Goal: Task Accomplishment & Management: Use online tool/utility

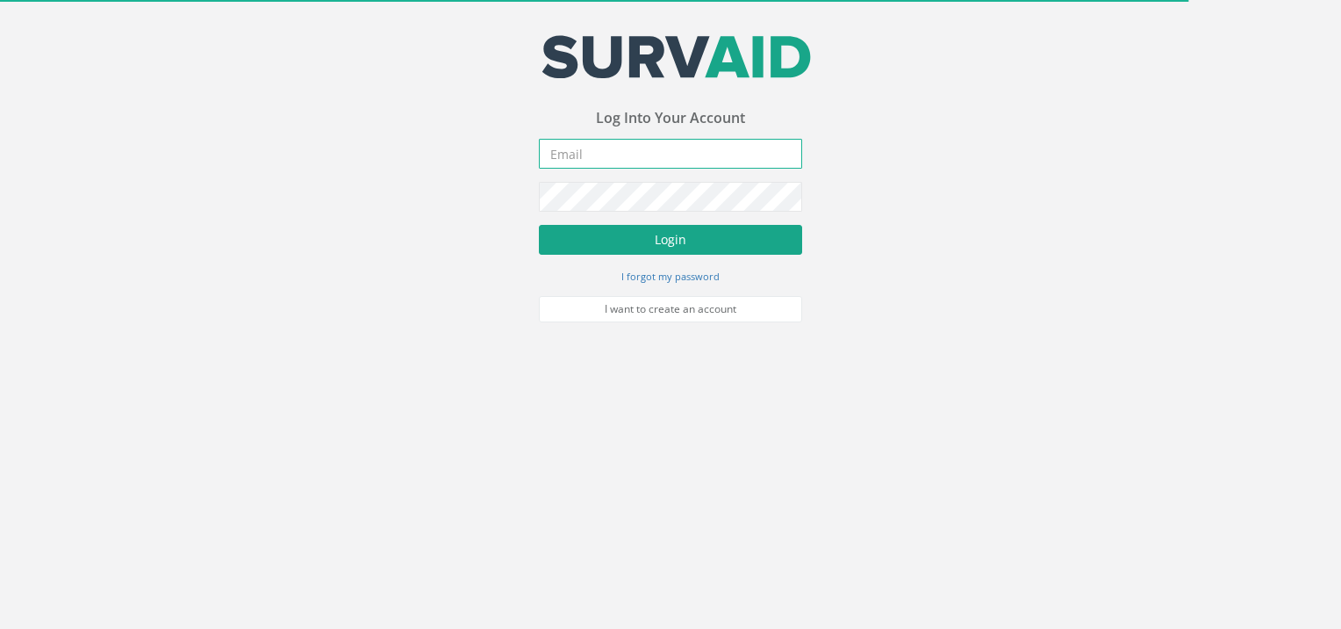
type input "[EMAIL_ADDRESS][DOMAIN_NAME]"
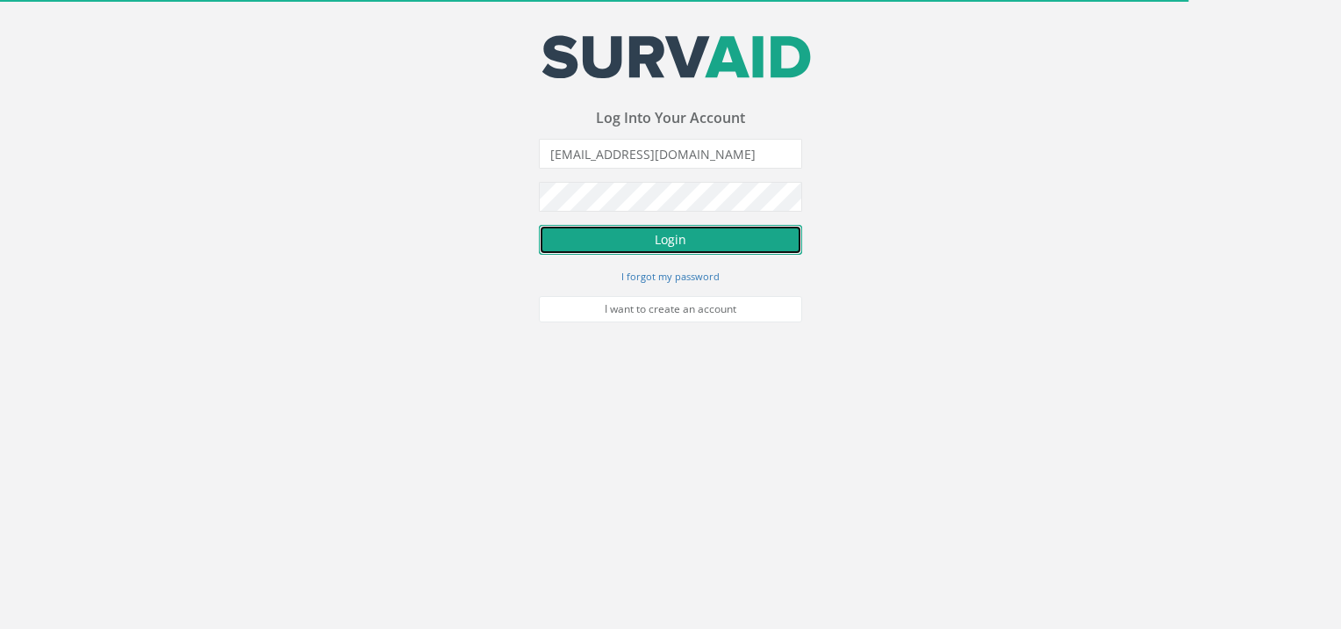
click at [682, 238] on button "Login" at bounding box center [670, 240] width 263 height 30
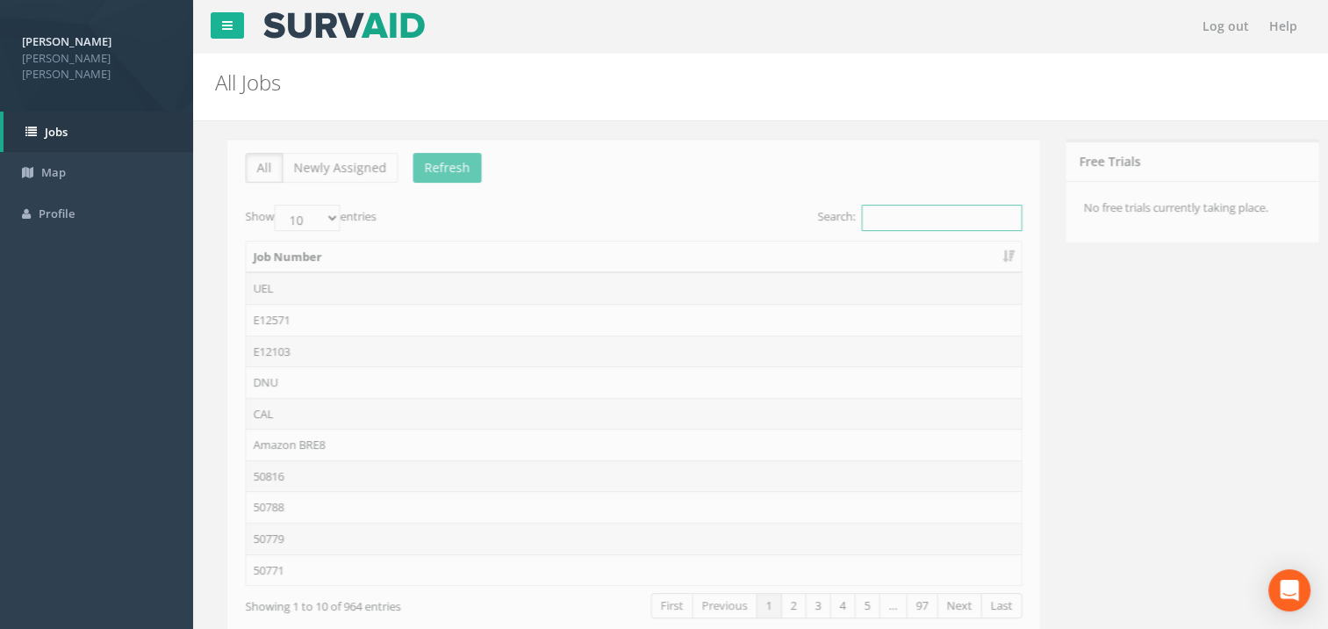
click at [888, 209] on input "Search:" at bounding box center [929, 218] width 161 height 26
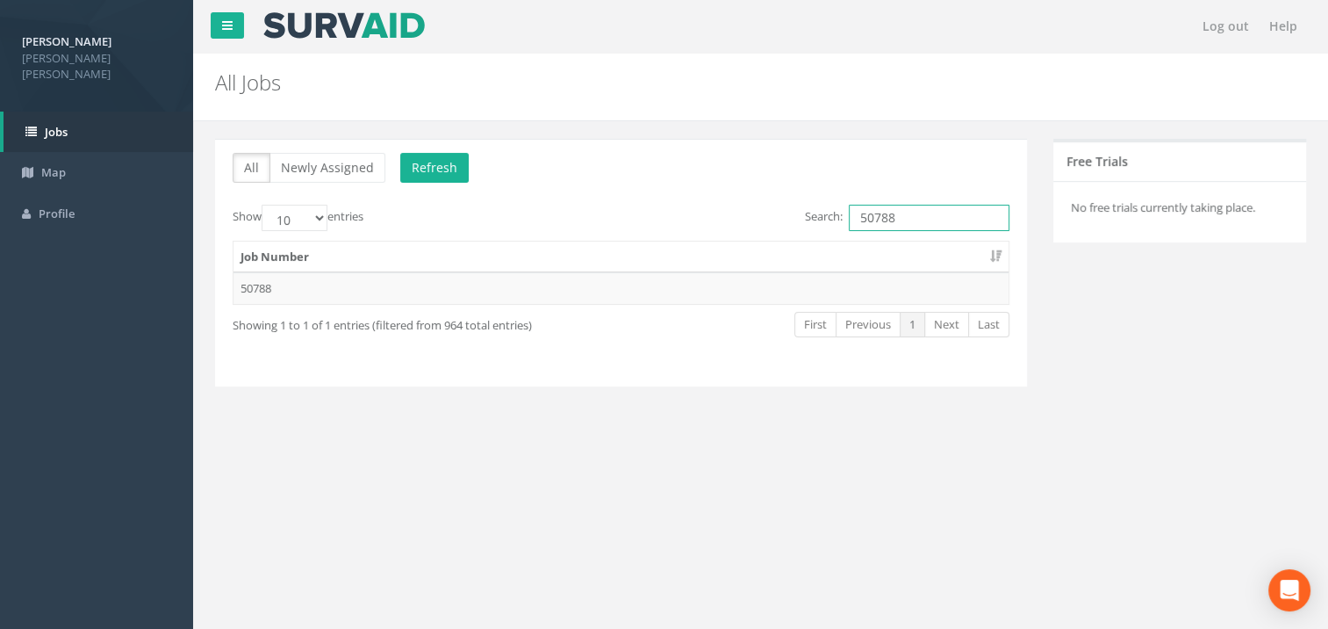
type input "50788"
click at [260, 284] on td "50788" at bounding box center [621, 288] width 775 height 32
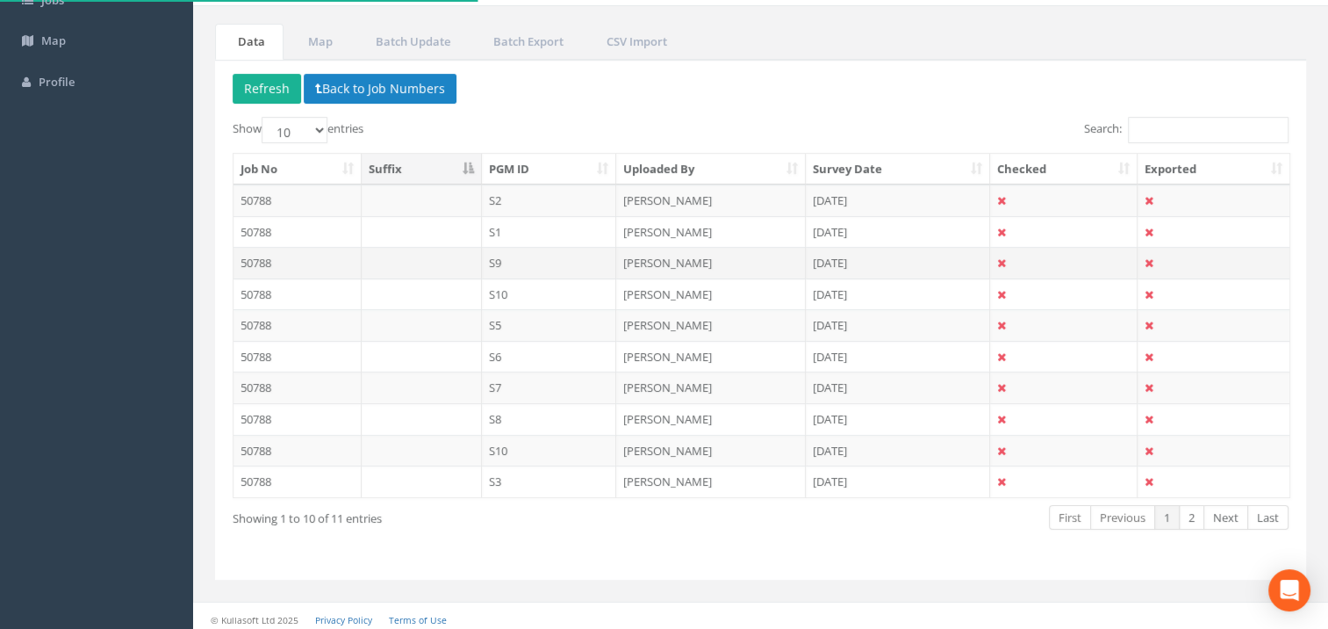
scroll to position [135, 0]
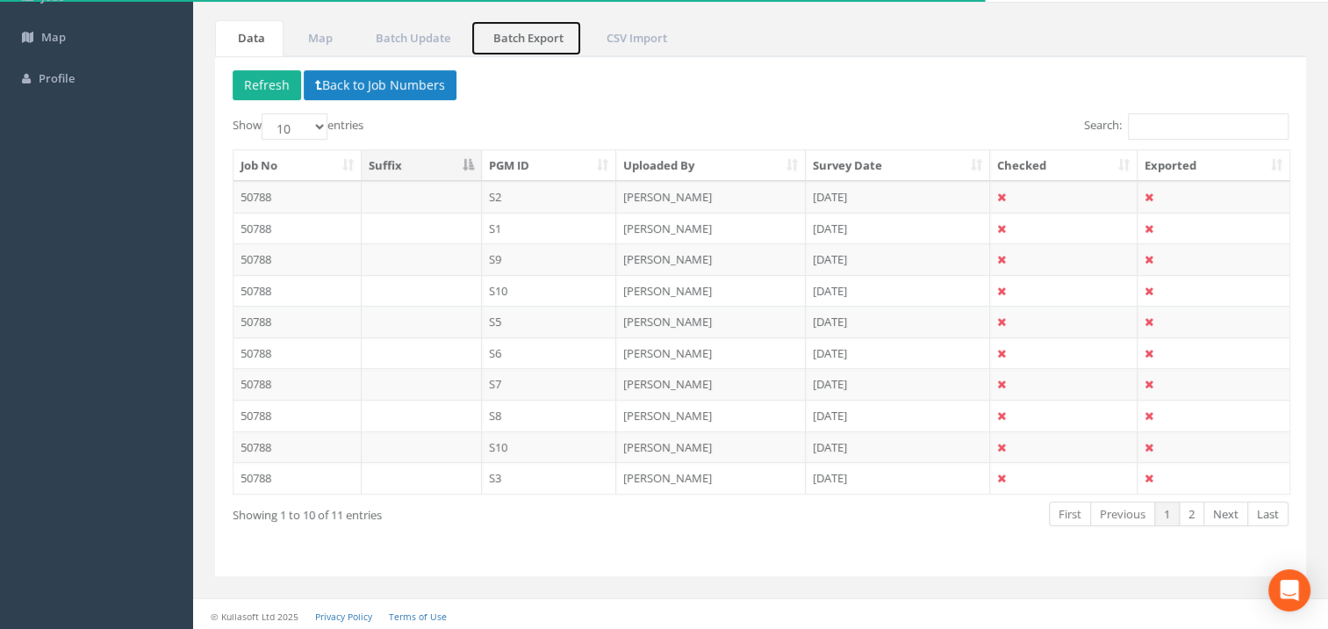
click at [548, 42] on link "Batch Export" at bounding box center [526, 38] width 111 height 36
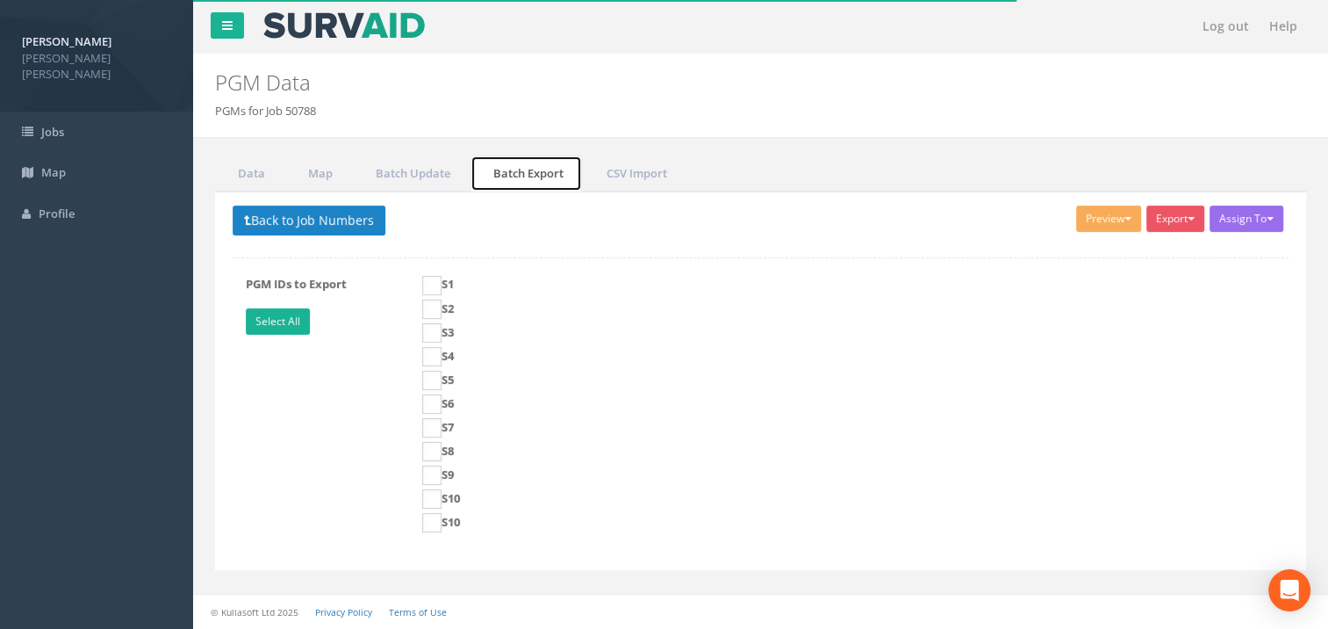
scroll to position [0, 0]
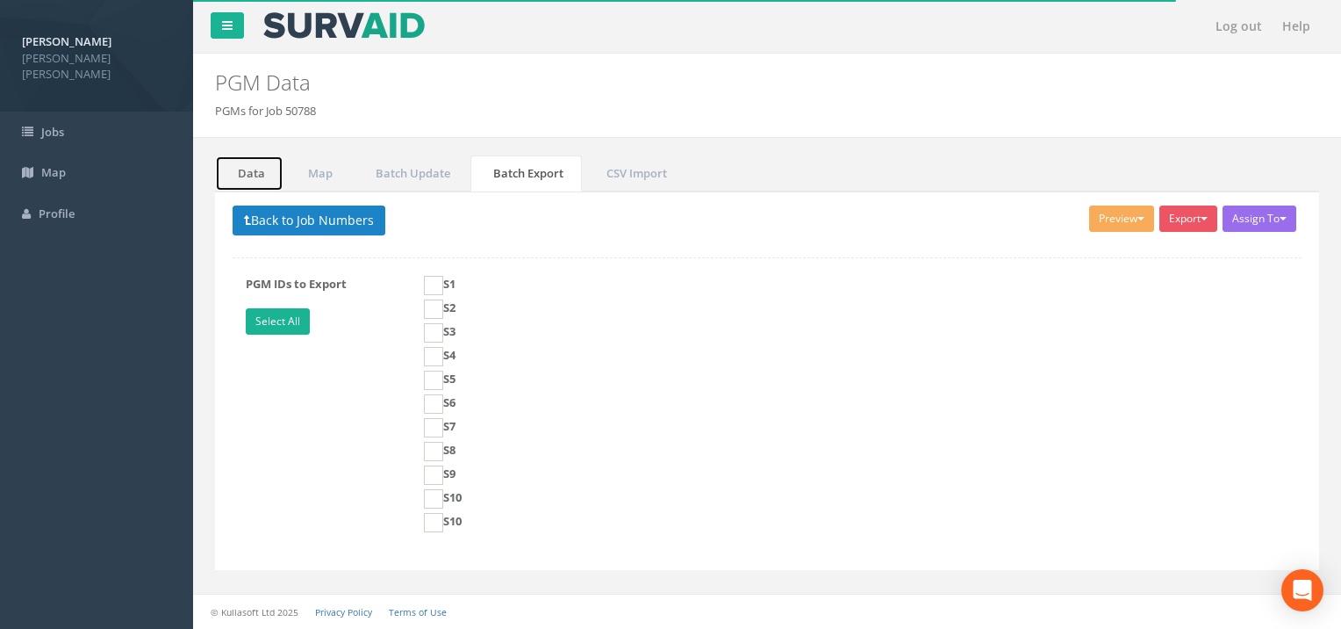
click at [241, 162] on link "Data" at bounding box center [249, 173] width 68 height 36
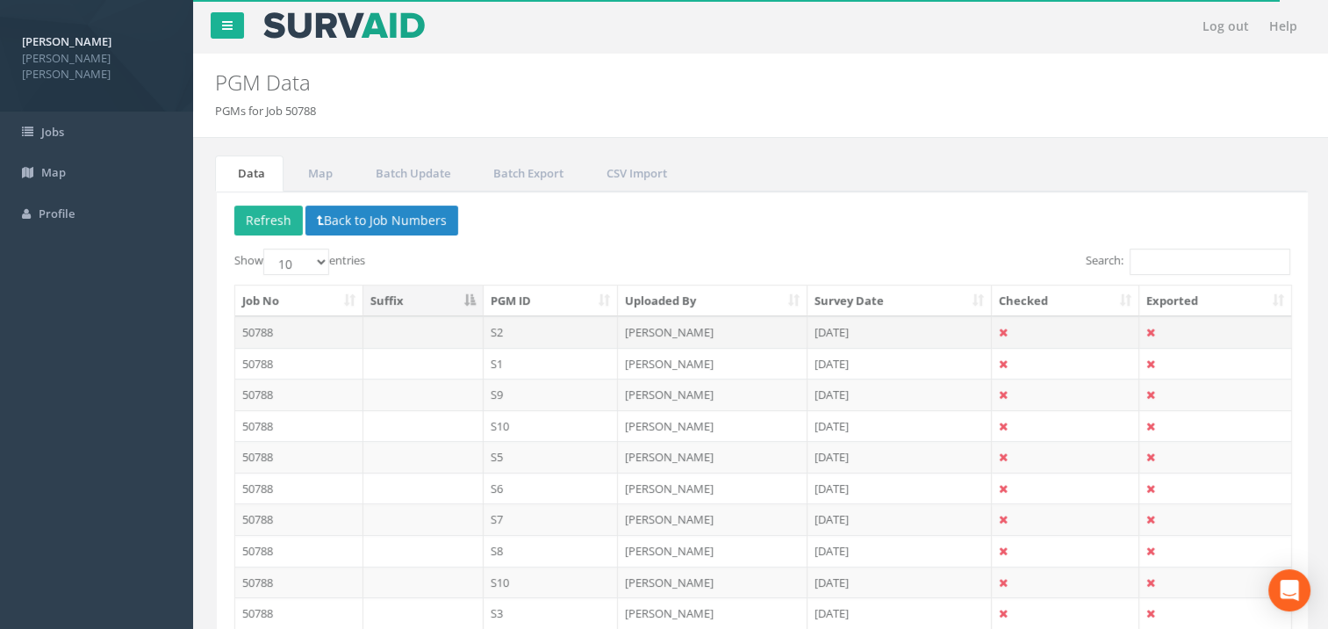
click at [271, 326] on td "50788" at bounding box center [298, 332] width 128 height 32
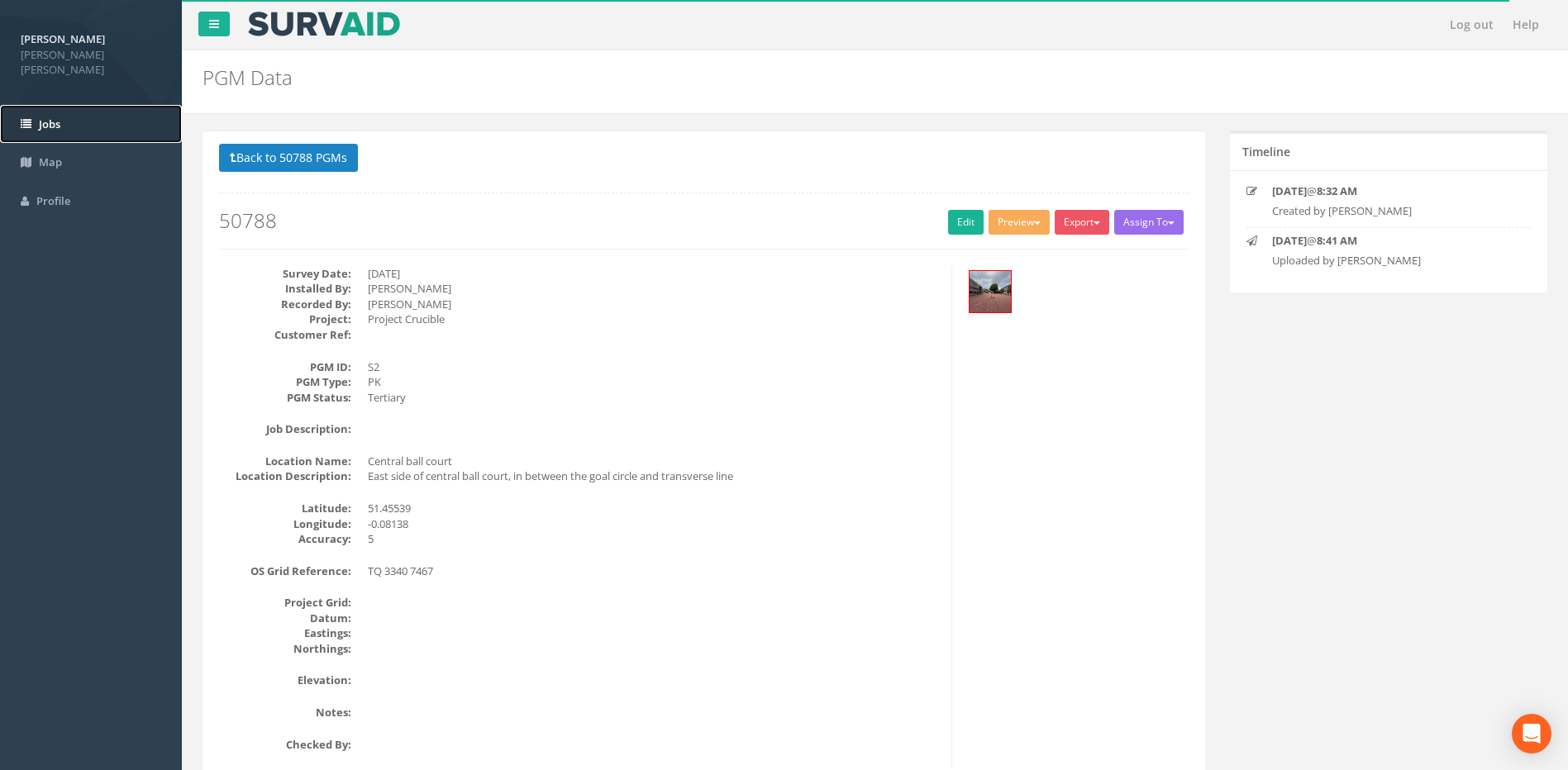
click at [49, 117] on span "Jobs" at bounding box center [49, 124] width 22 height 15
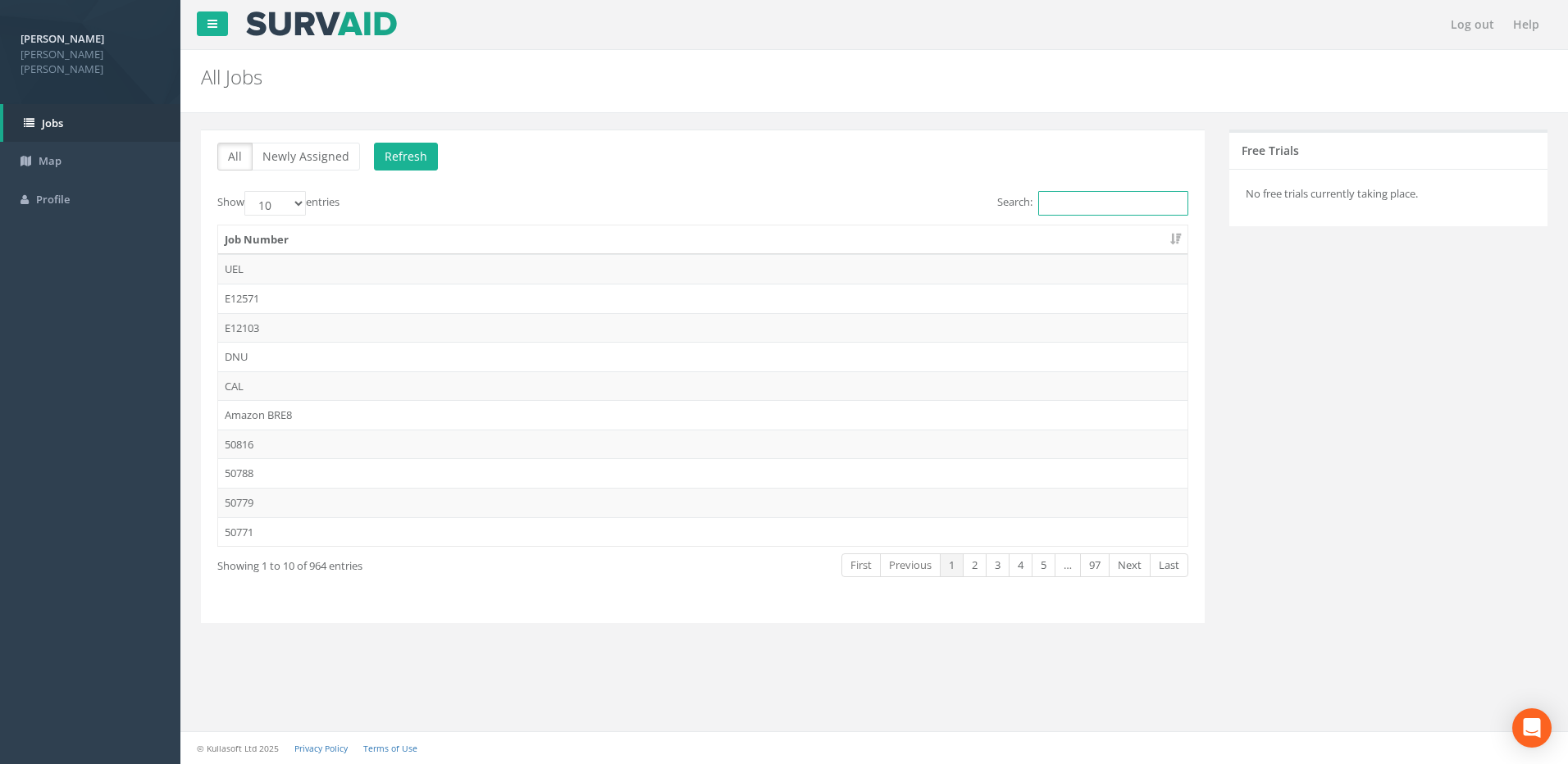
click at [1069, 208] on input "Search:" at bounding box center [1112, 204] width 150 height 24
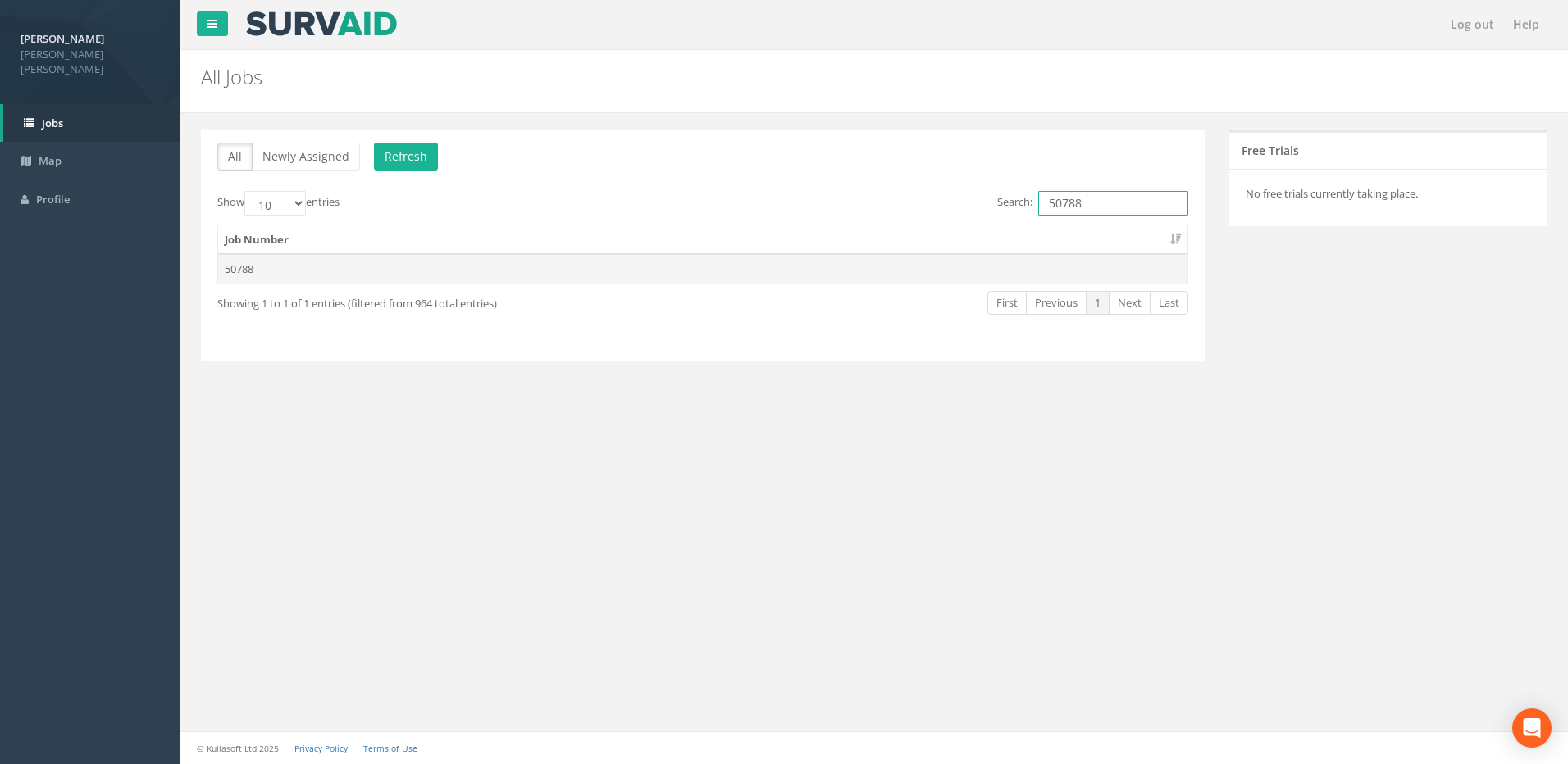
type input "50788"
click at [248, 266] on td "50788" at bounding box center [703, 269] width 969 height 30
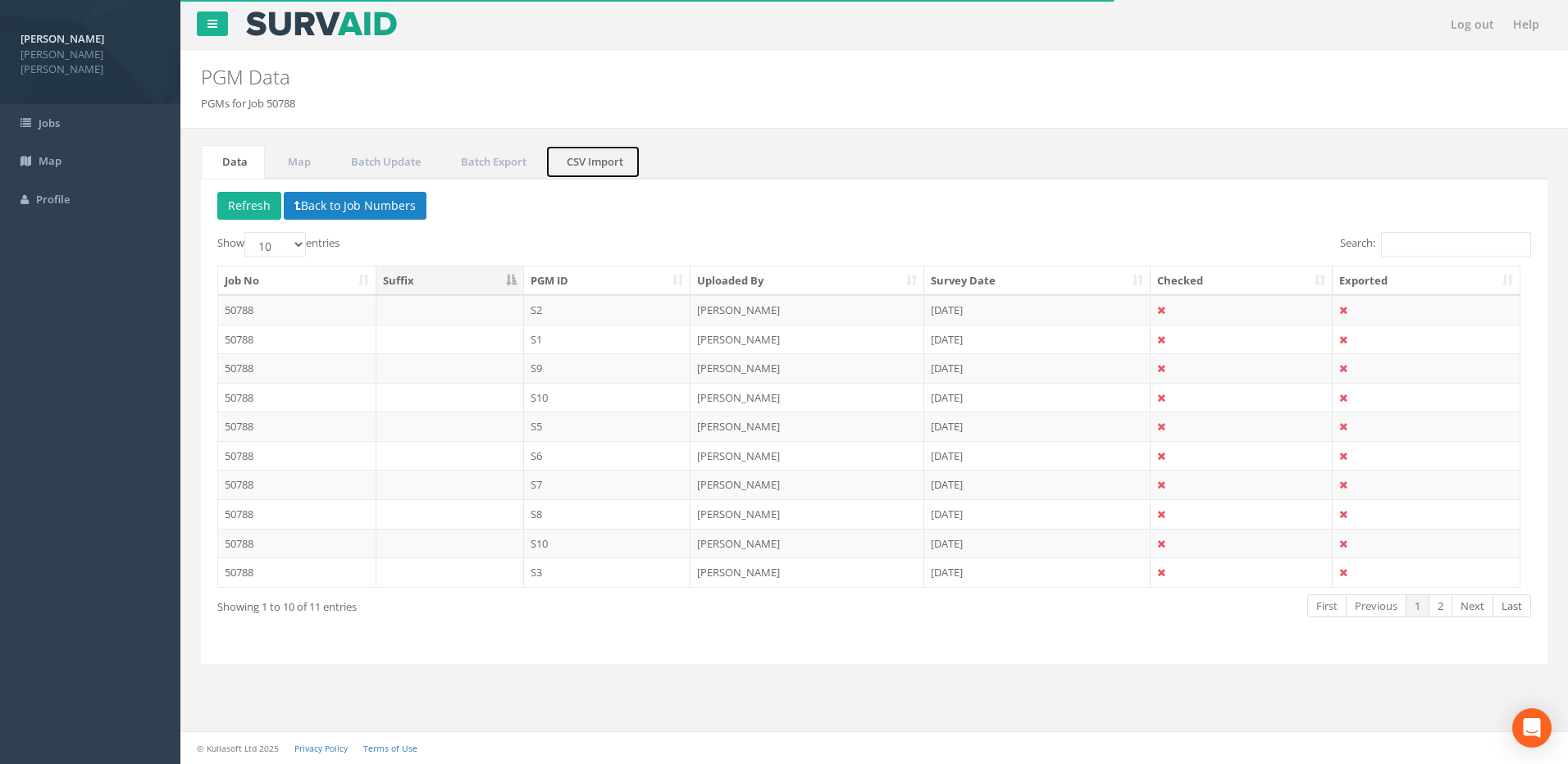
click at [579, 163] on link "CSV Import" at bounding box center [593, 162] width 95 height 34
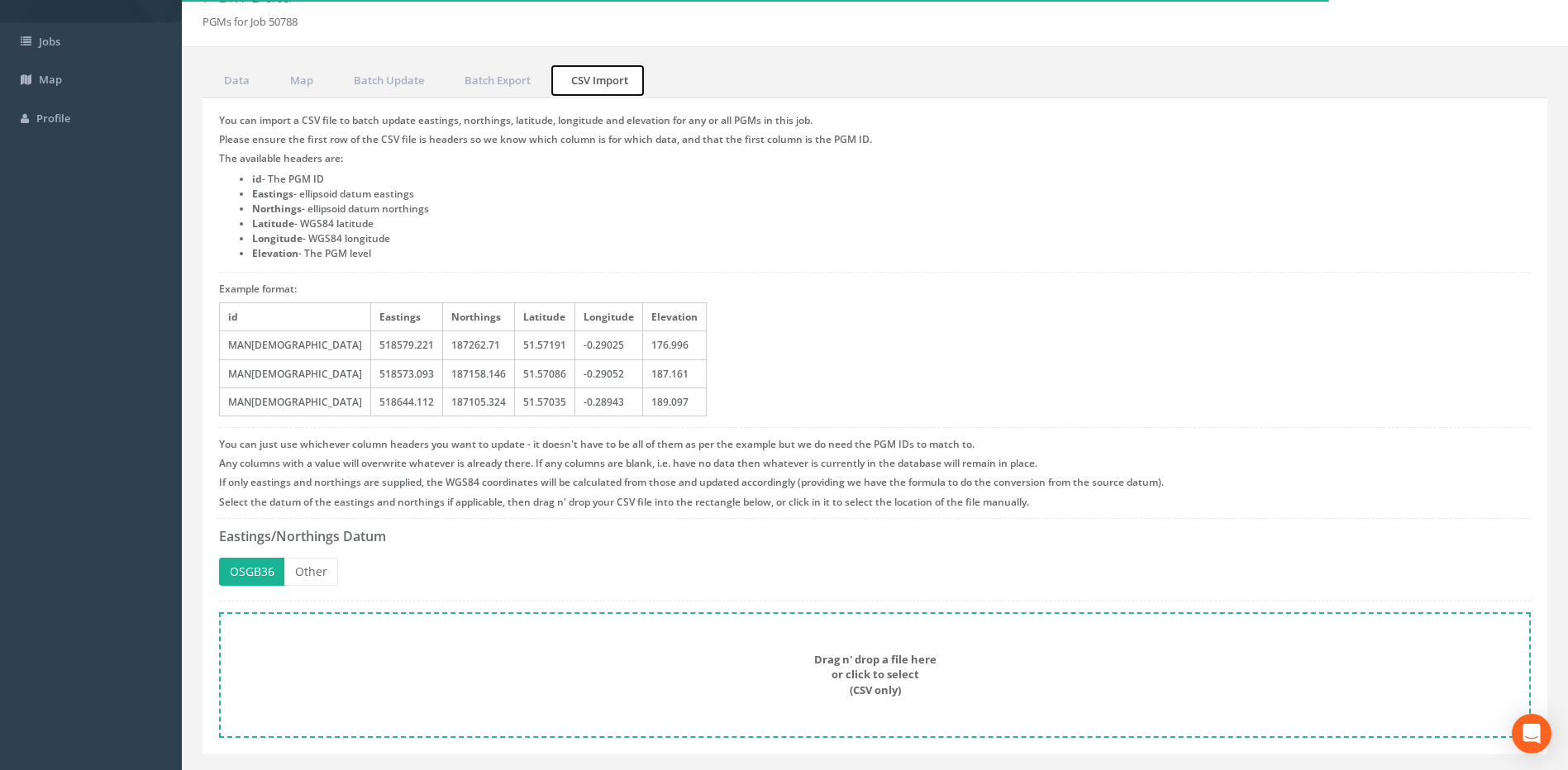
scroll to position [120, 0]
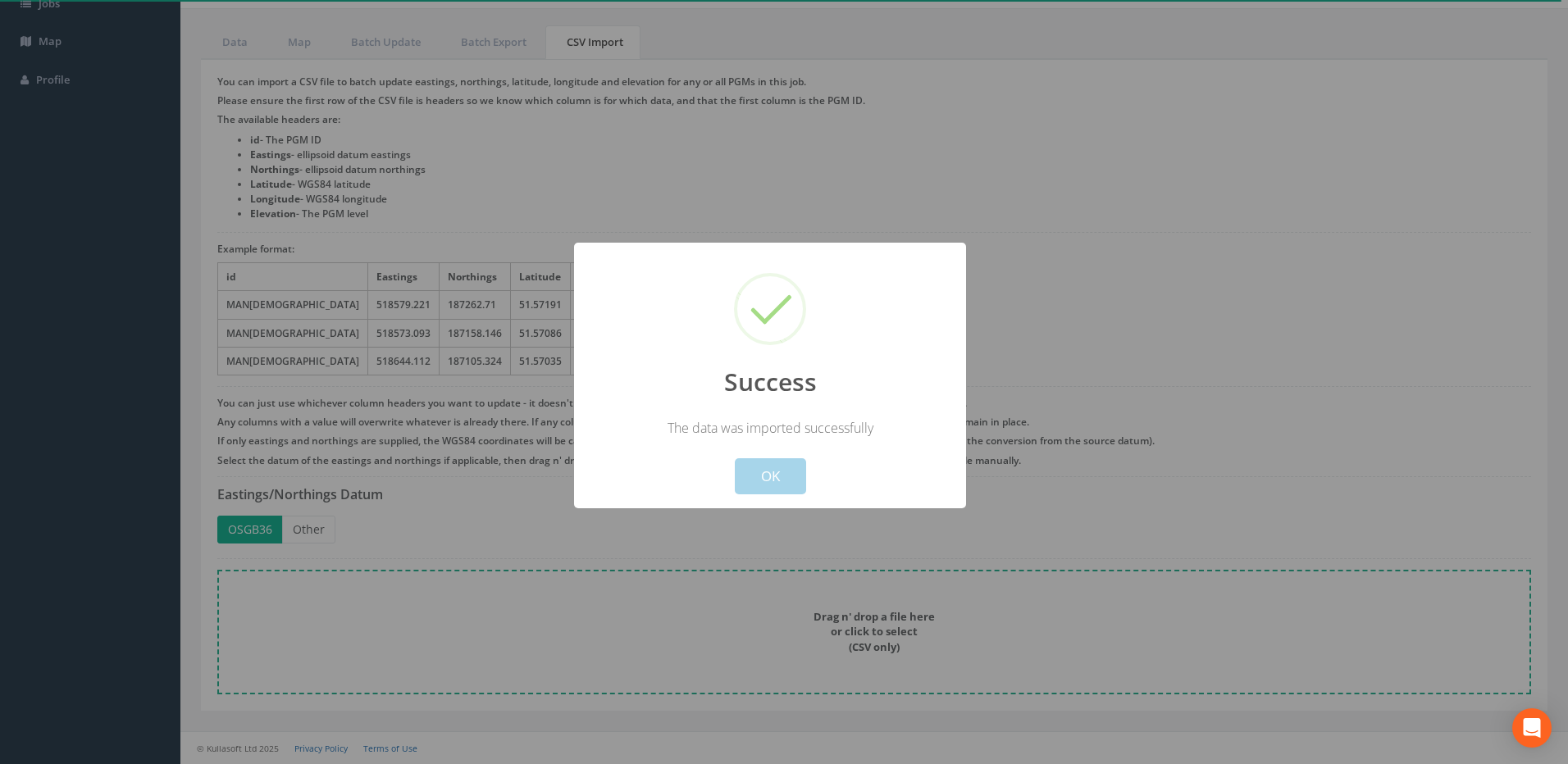
click at [783, 468] on button "OK" at bounding box center [770, 476] width 71 height 36
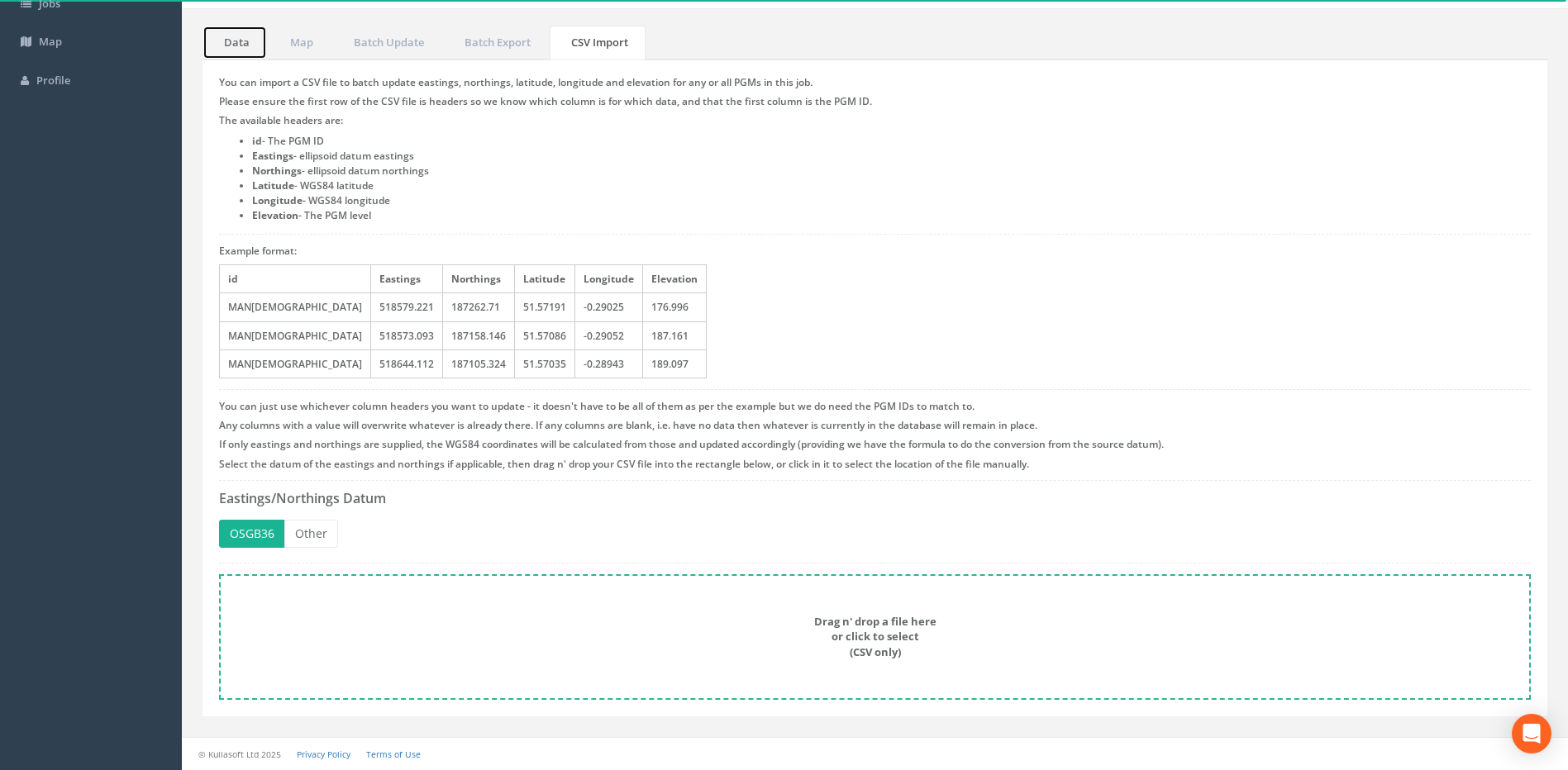
click at [248, 45] on link "Data" at bounding box center [234, 42] width 64 height 34
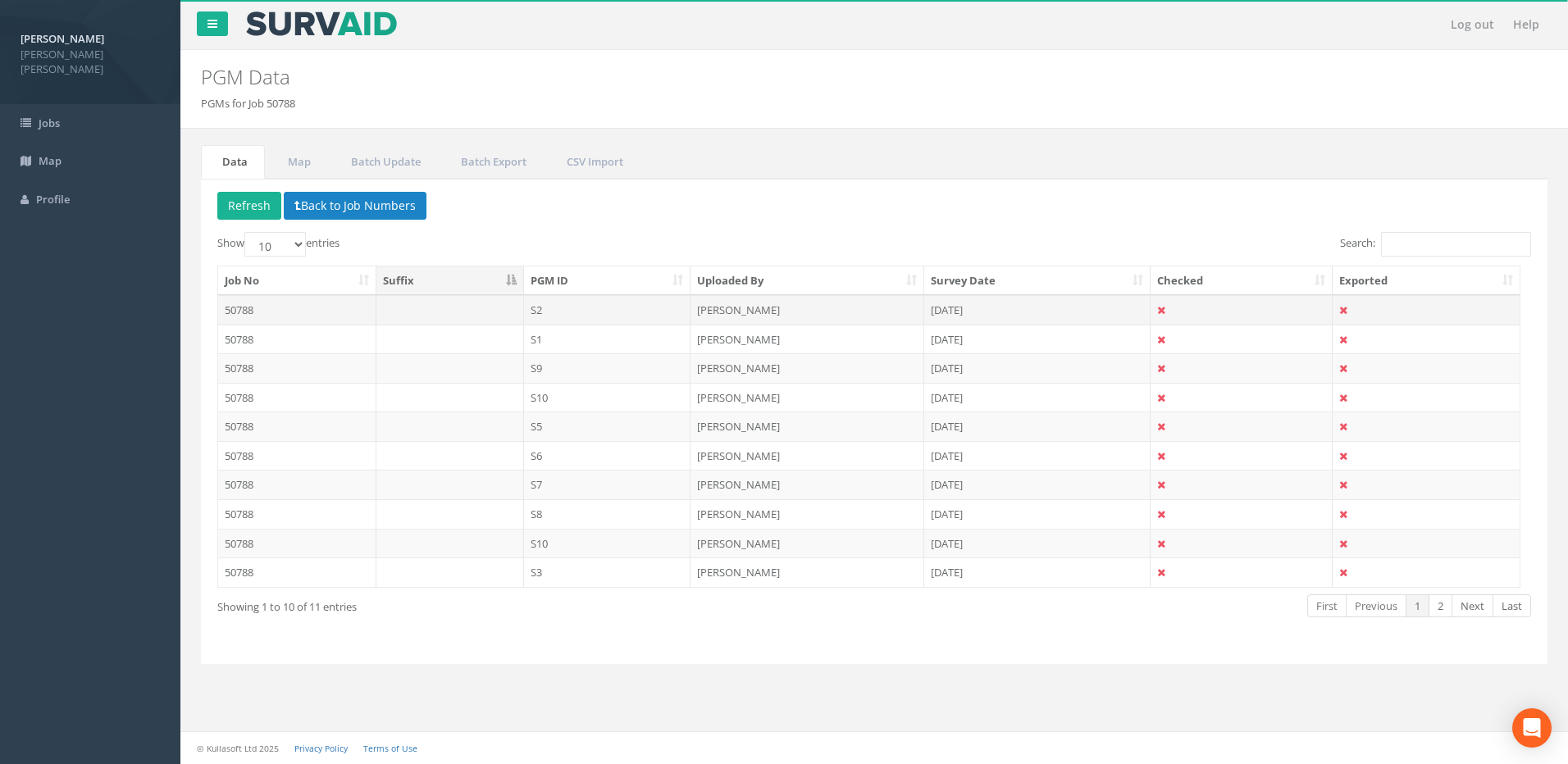
click at [254, 309] on td "50788" at bounding box center [297, 310] width 158 height 30
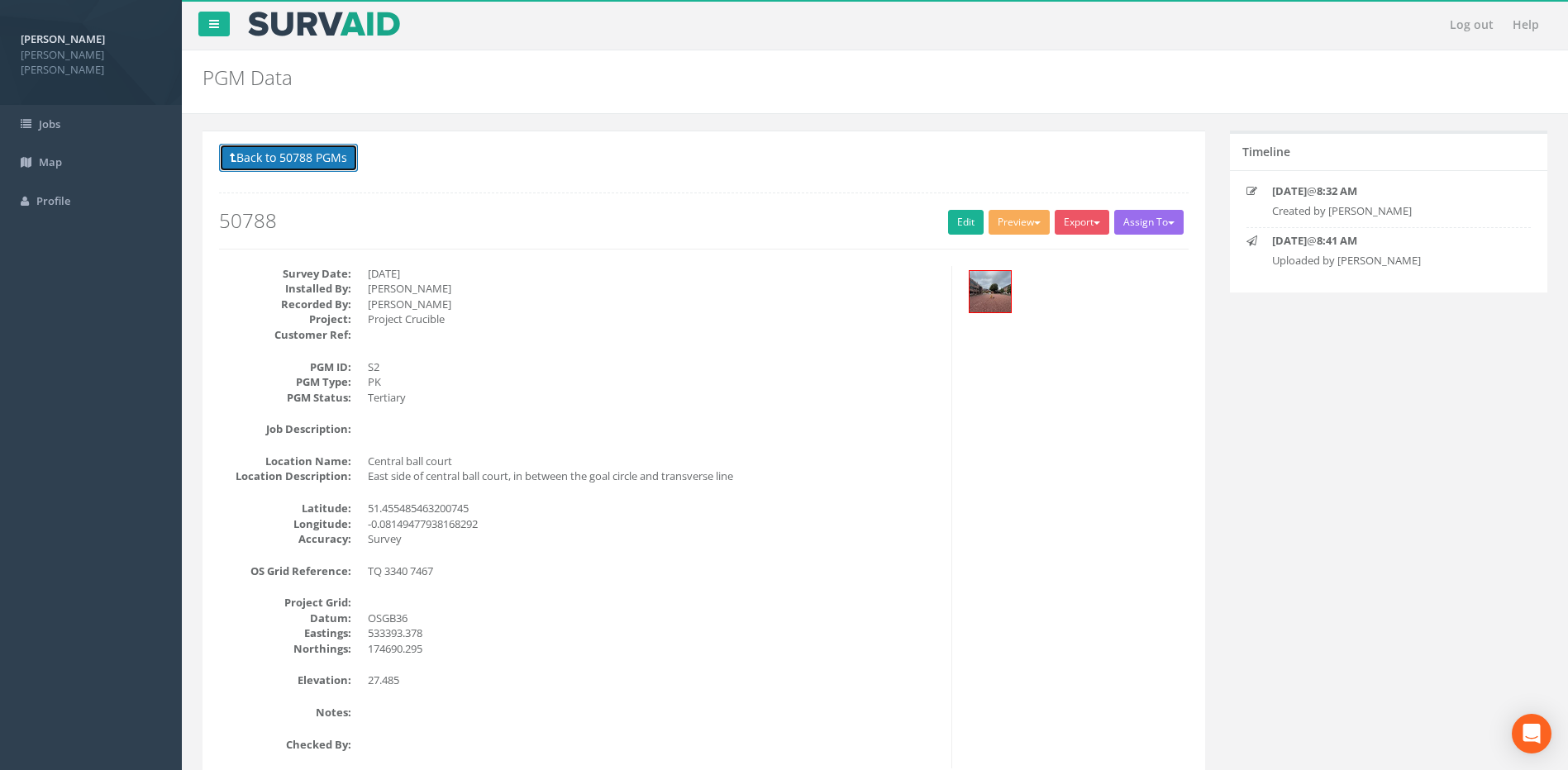
click at [292, 161] on button "Back to 50788 PGMs" at bounding box center [288, 158] width 138 height 28
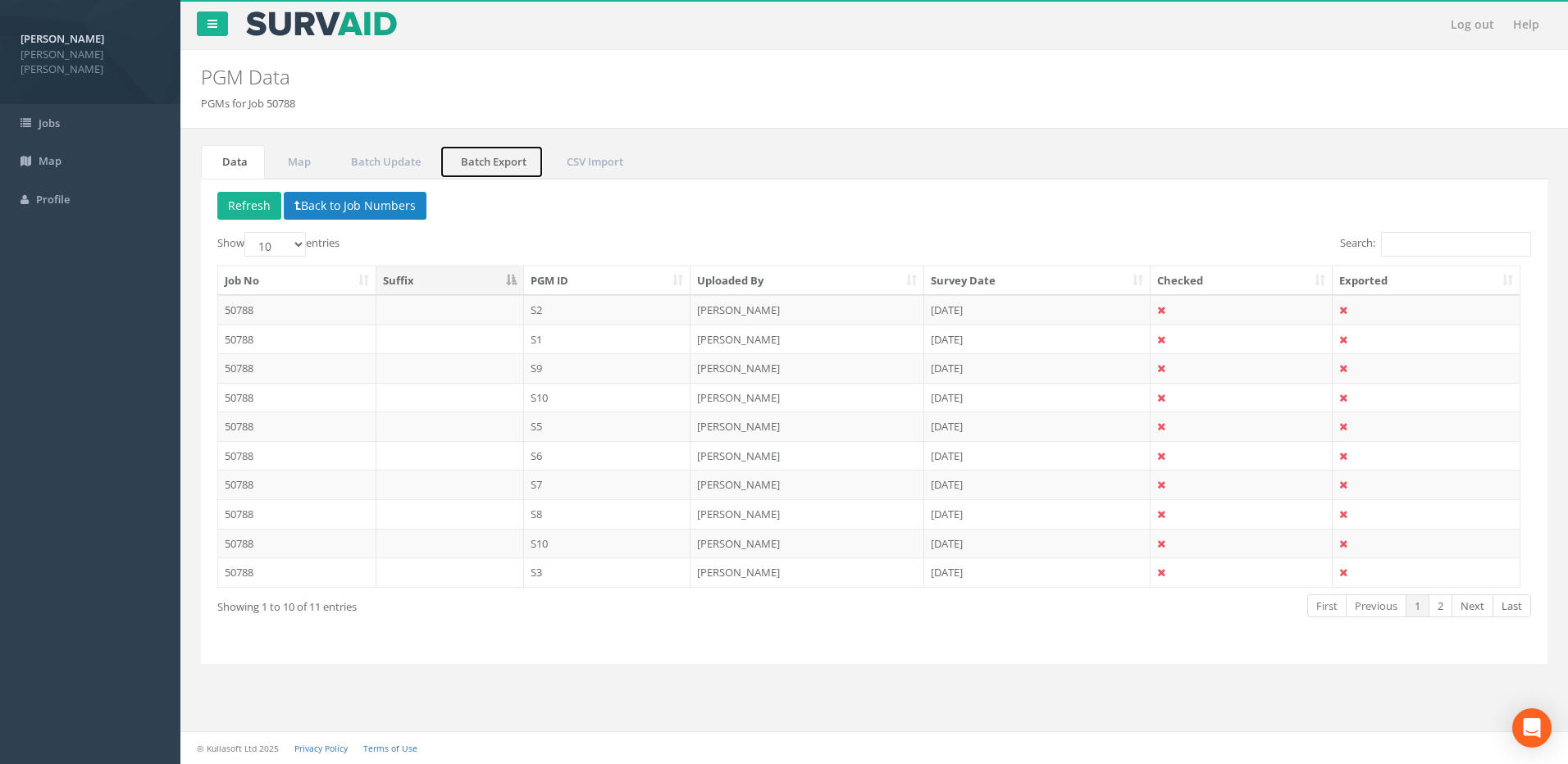
click at [528, 171] on link "Batch Export" at bounding box center [491, 162] width 104 height 34
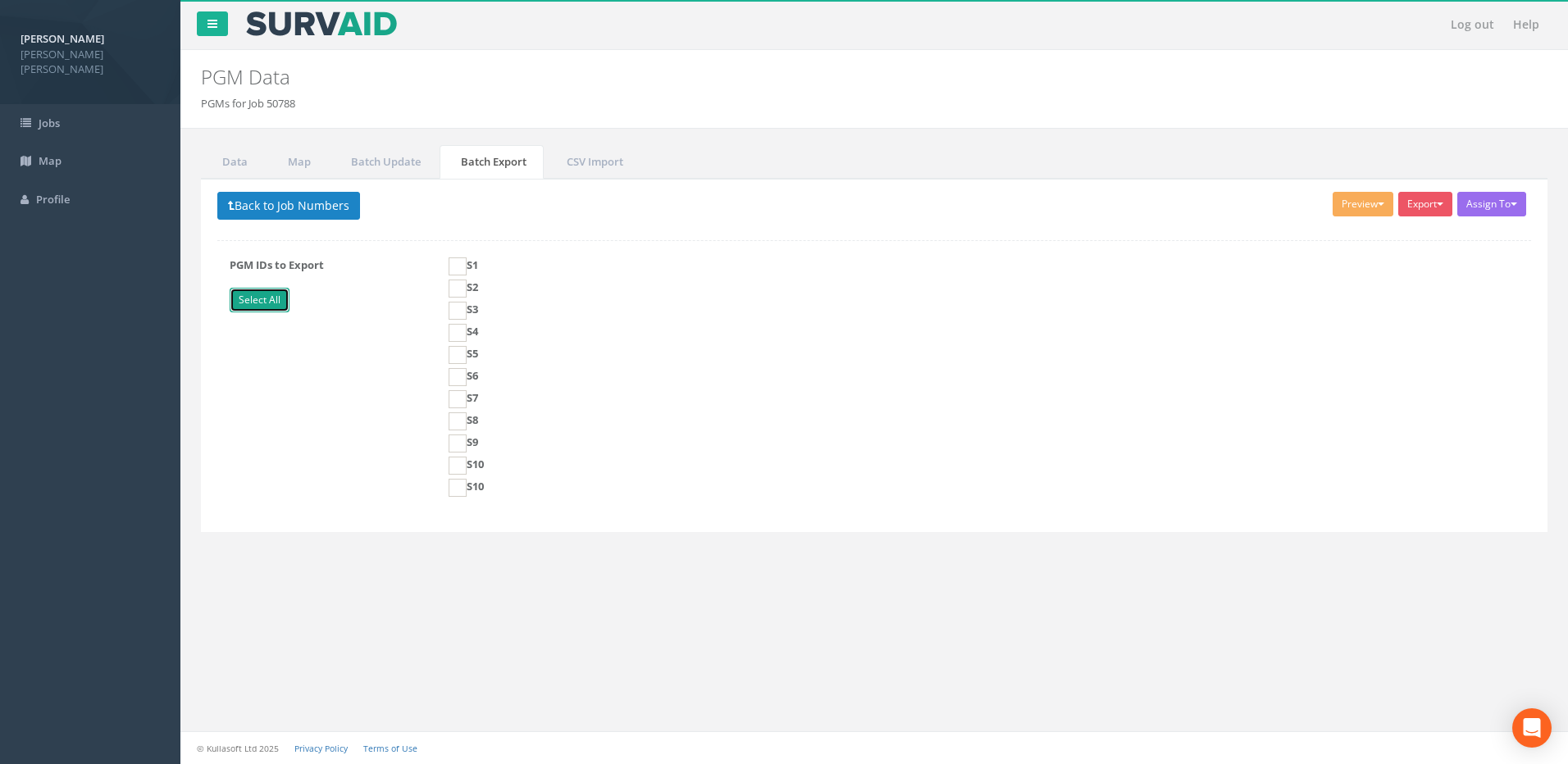
click at [270, 300] on link "Select All" at bounding box center [260, 300] width 60 height 24
checkbox input "true"
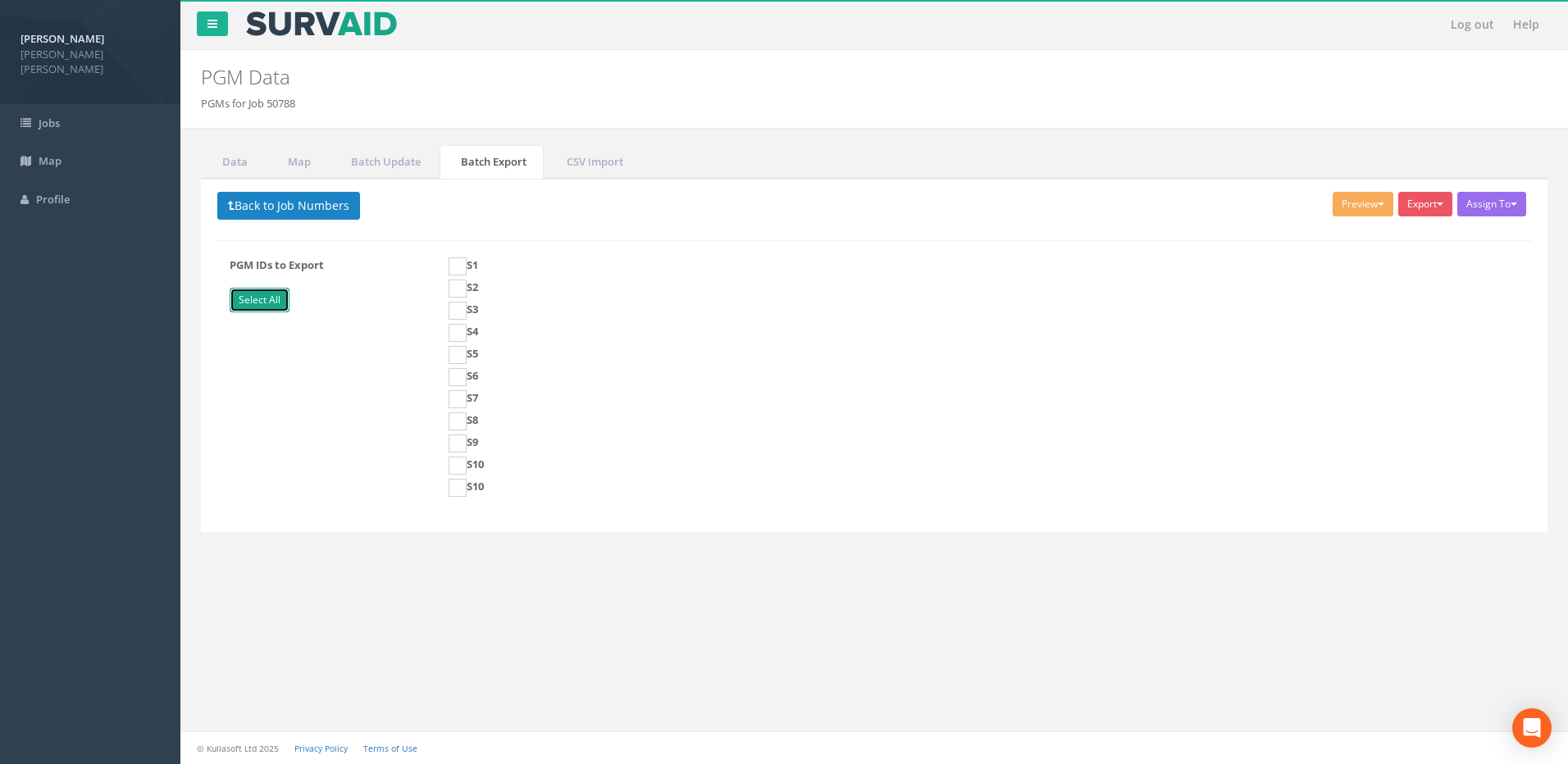
checkbox input "true"
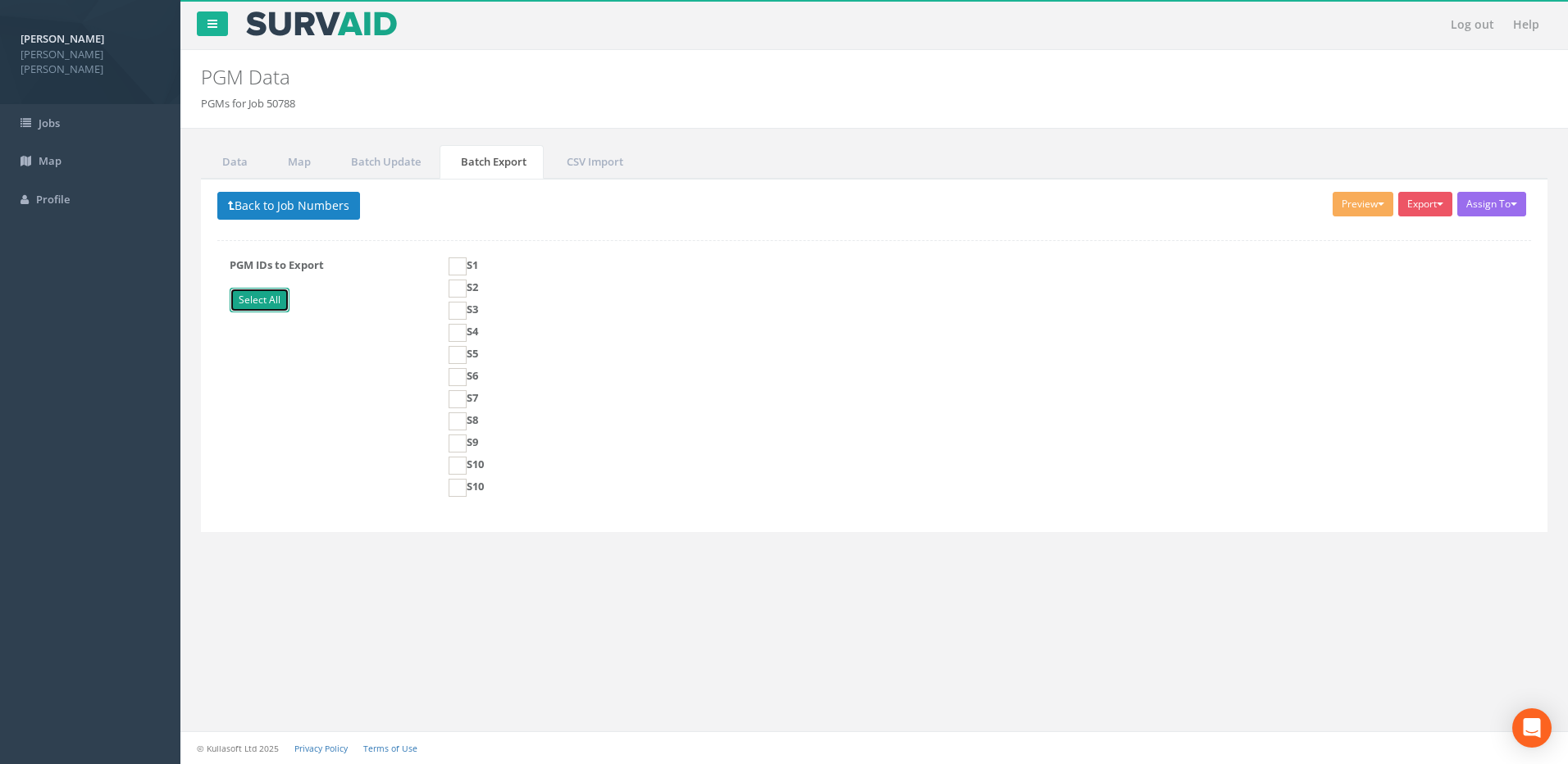
checkbox input "true"
click at [1252, 201] on button "Preview" at bounding box center [1363, 204] width 61 height 24
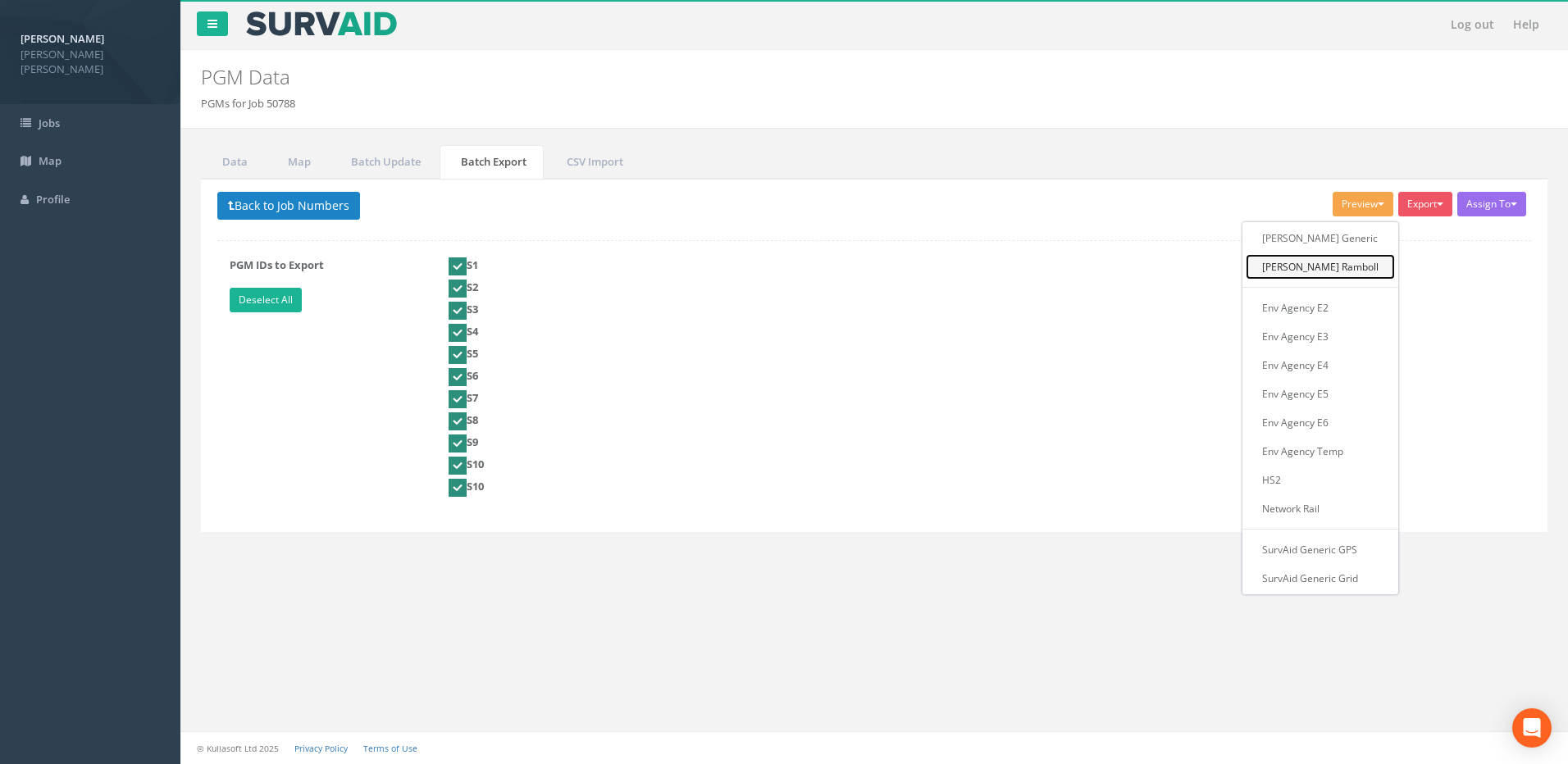
click at [1252, 269] on link "[PERSON_NAME] Ramboll" at bounding box center [1321, 266] width 149 height 25
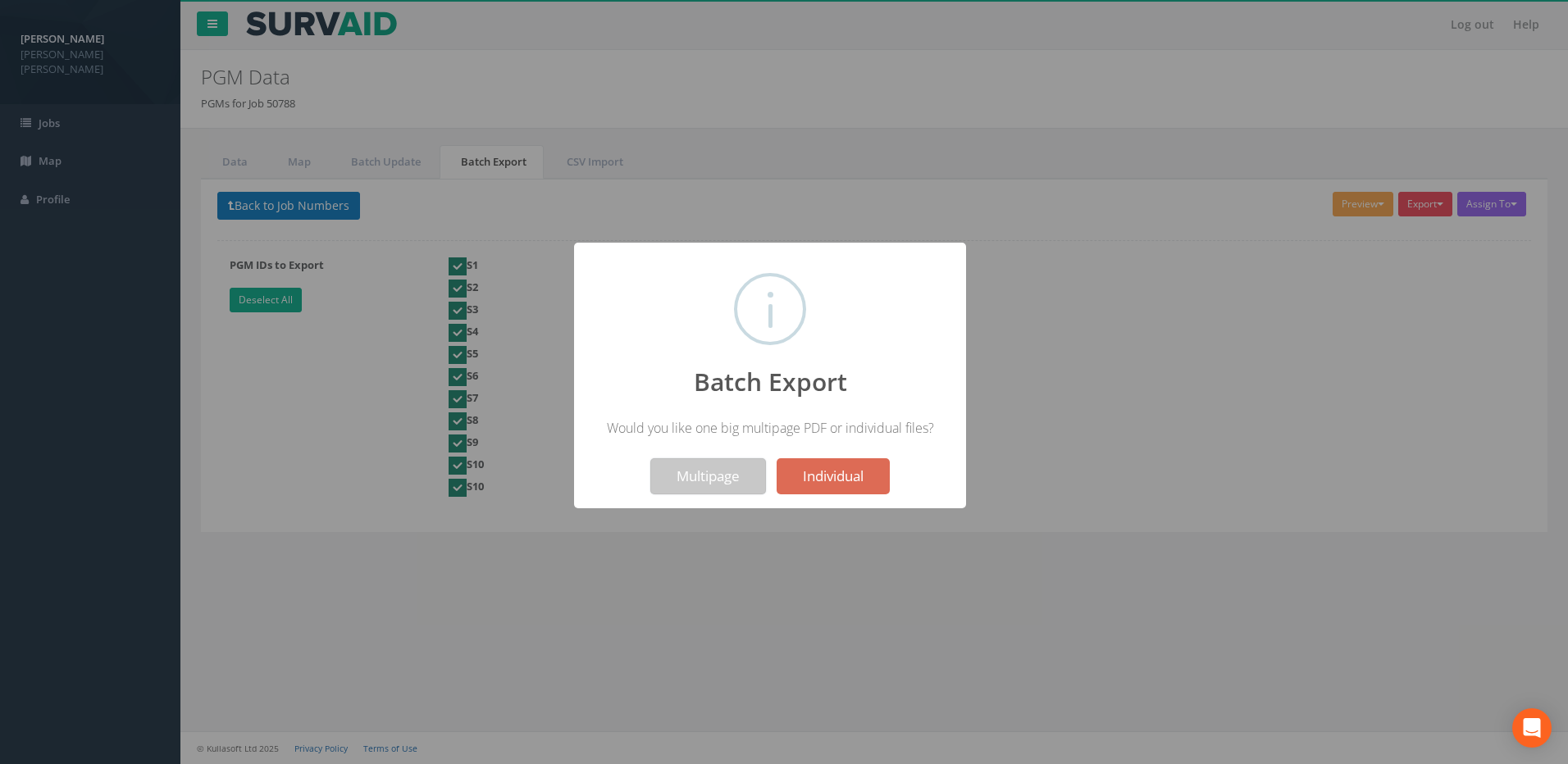
click at [746, 477] on button "Multipage" at bounding box center [708, 476] width 116 height 36
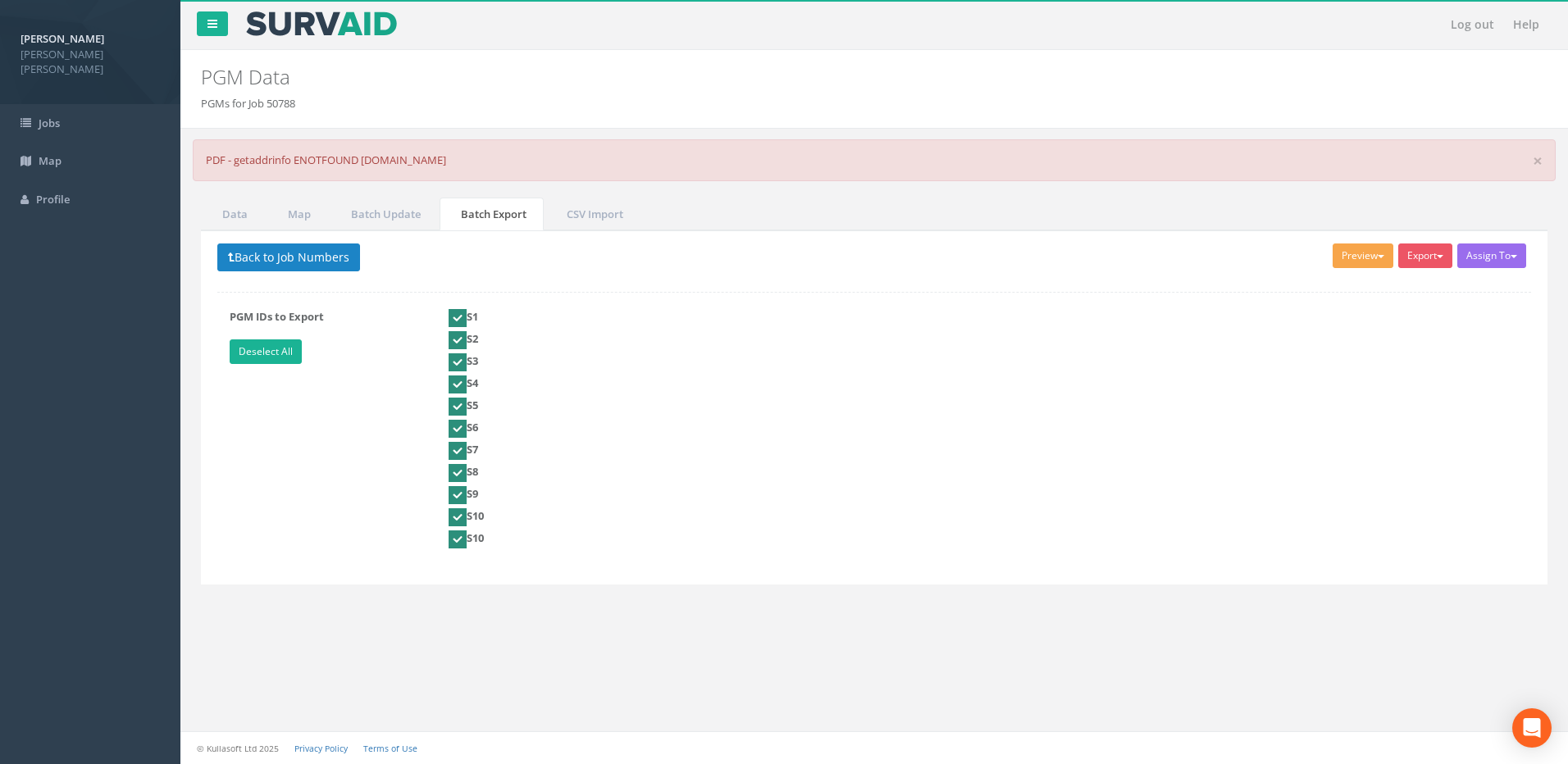
click at [1252, 259] on button "Preview" at bounding box center [1363, 256] width 61 height 24
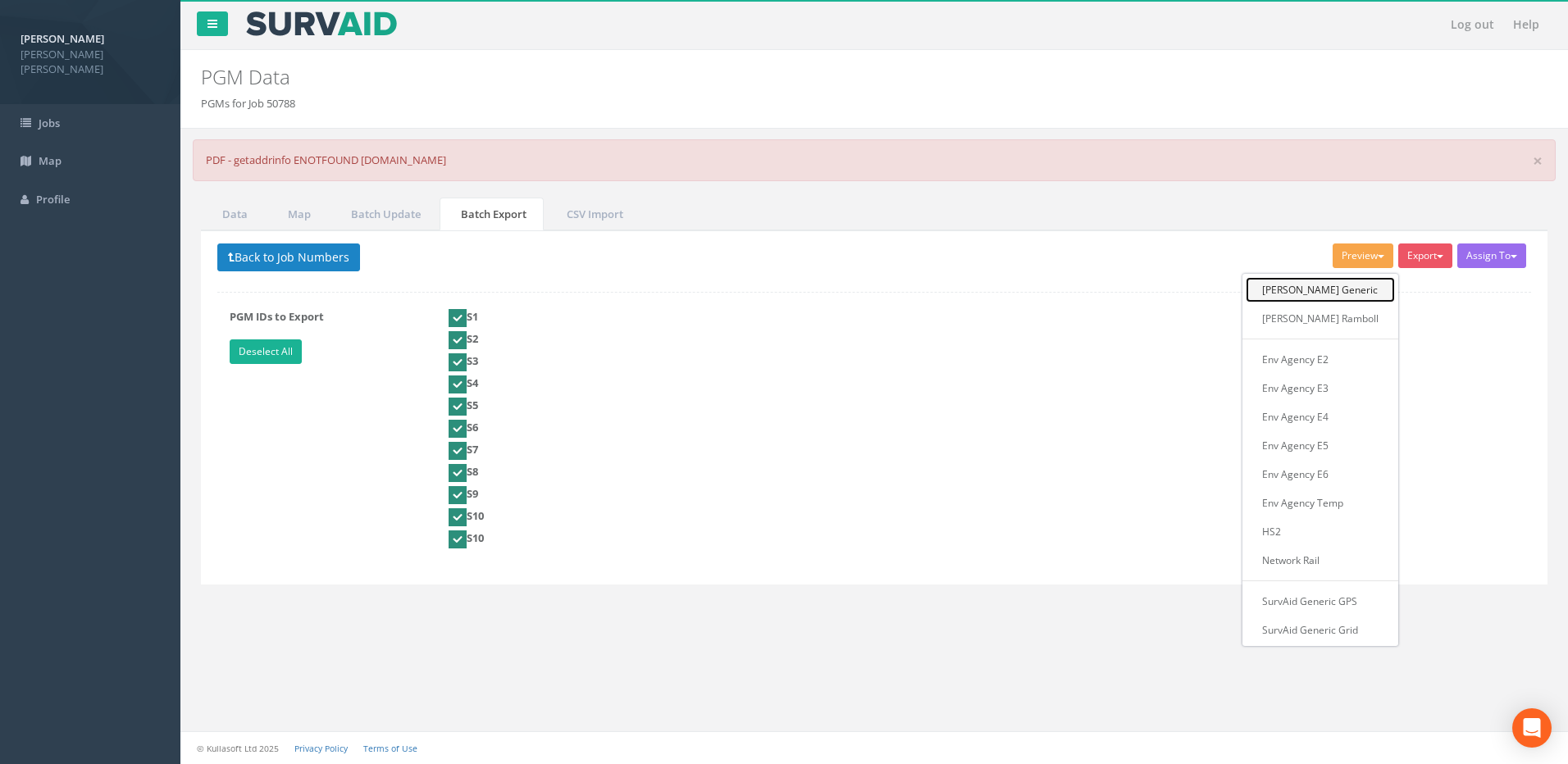
click at [1252, 286] on link "[PERSON_NAME] Generic" at bounding box center [1321, 290] width 149 height 25
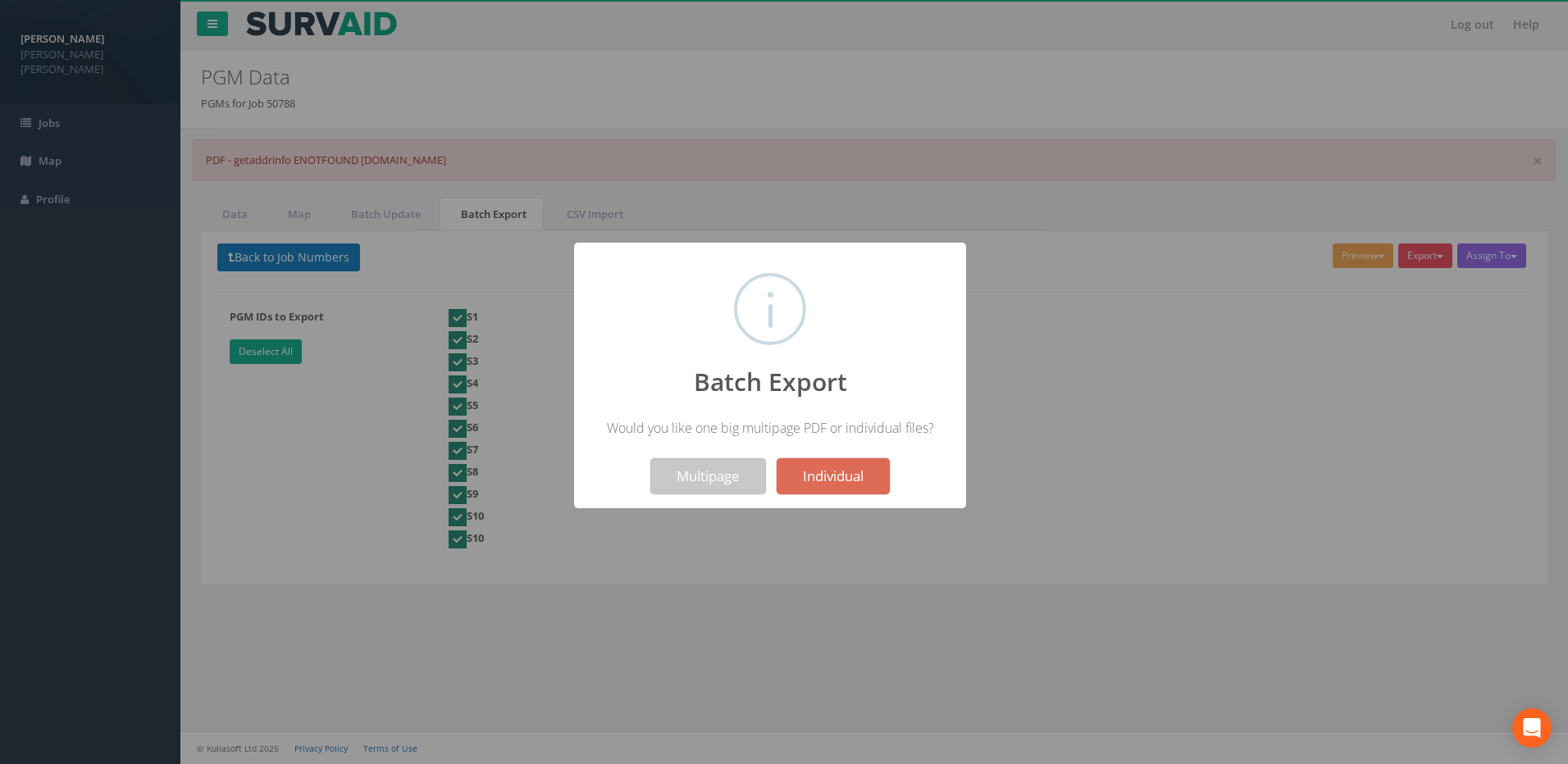
click at [699, 468] on button "Multipage" at bounding box center [708, 476] width 116 height 36
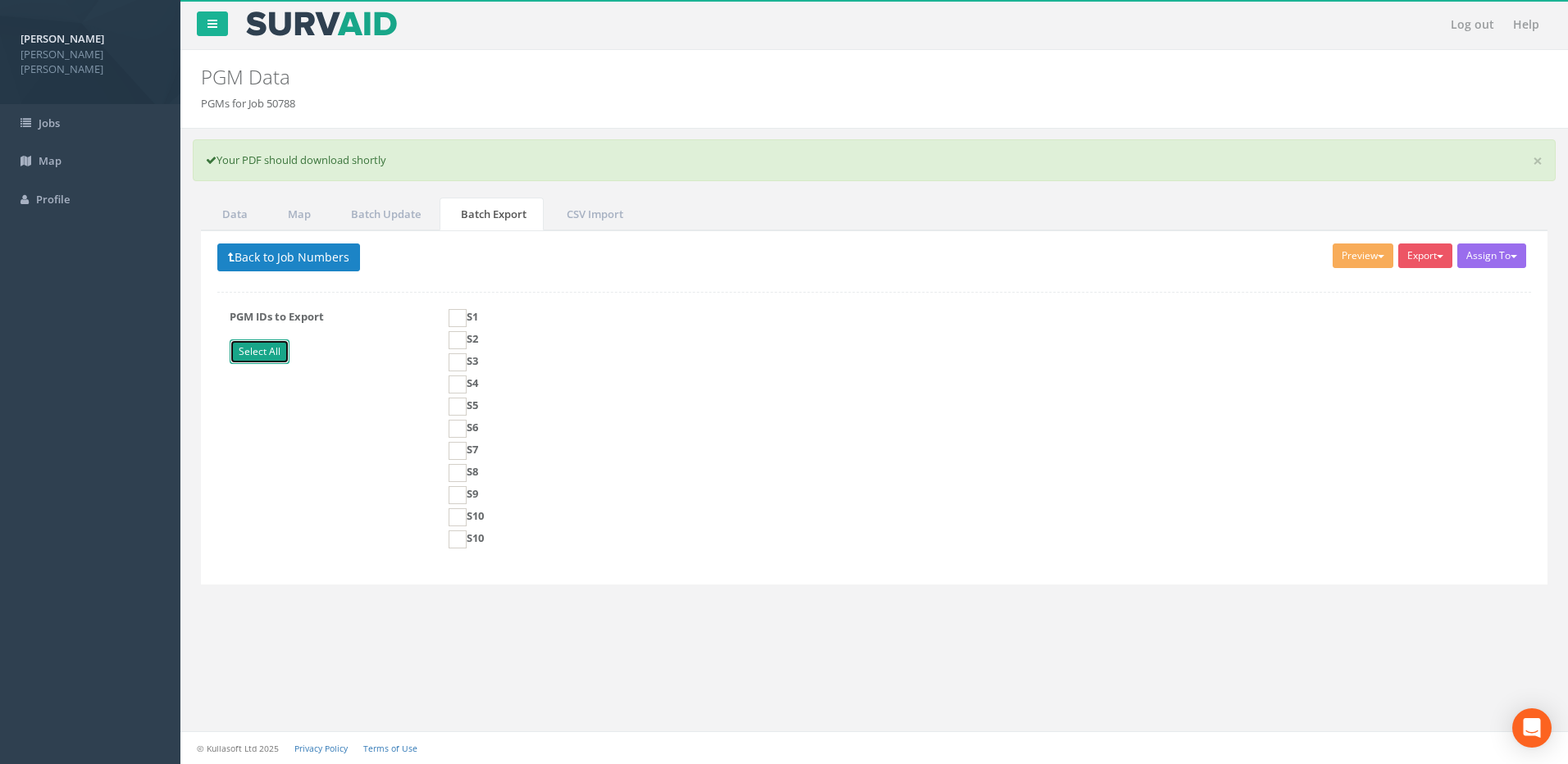
click at [249, 359] on link "Select All" at bounding box center [260, 351] width 60 height 24
checkbox input "true"
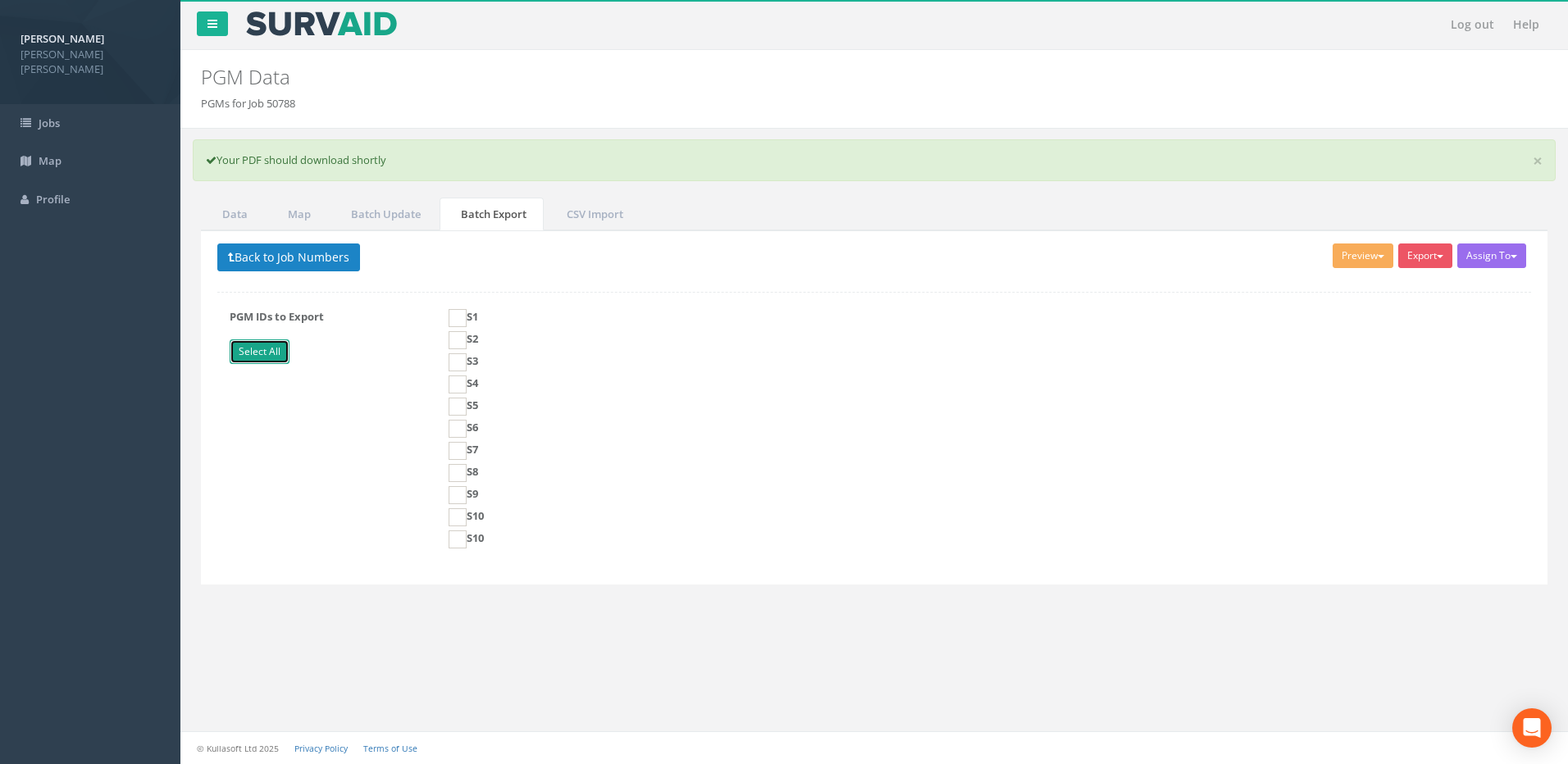
checkbox input "true"
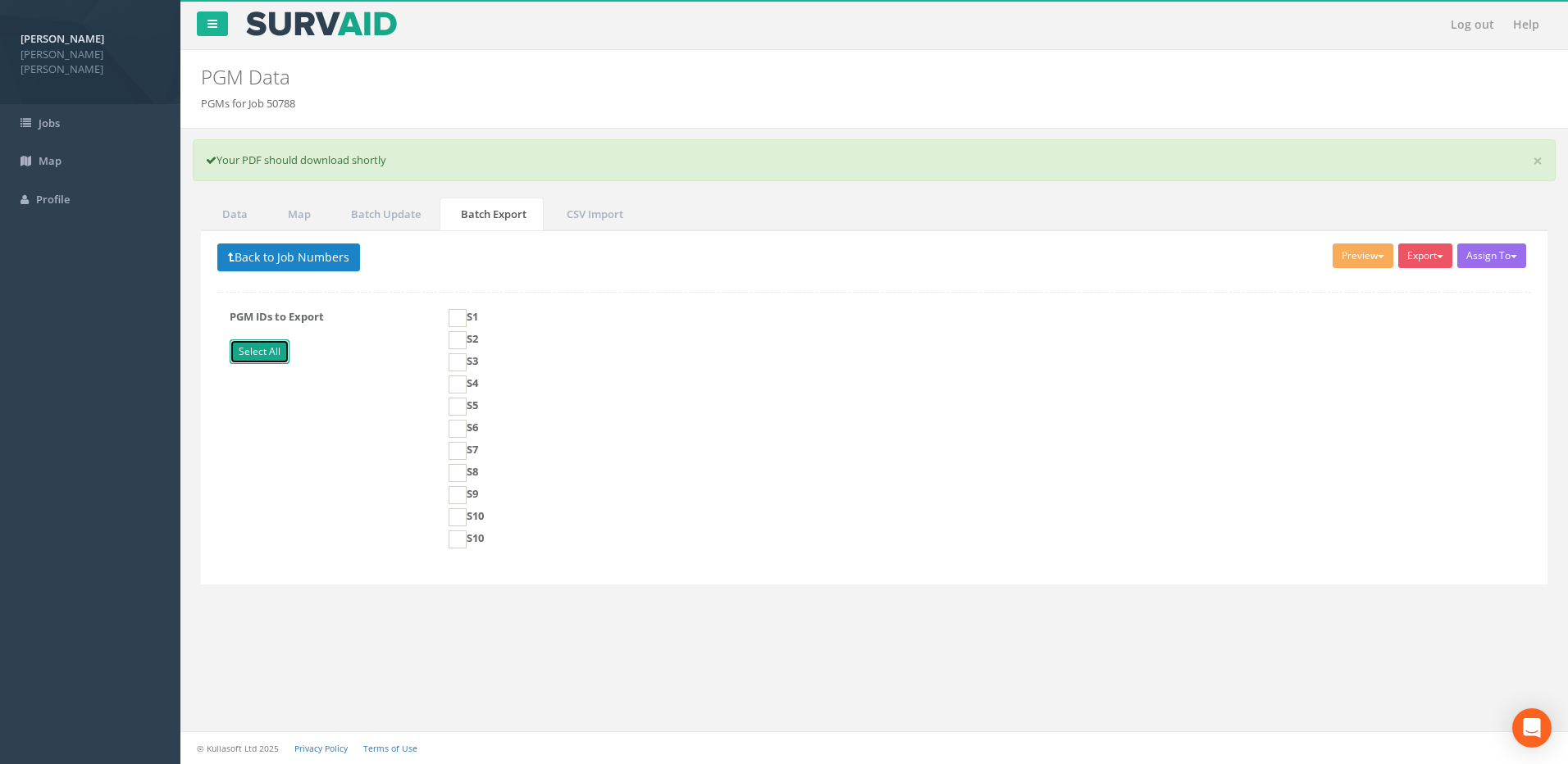
checkbox input "true"
click at [1252, 259] on button "Preview" at bounding box center [1363, 256] width 61 height 24
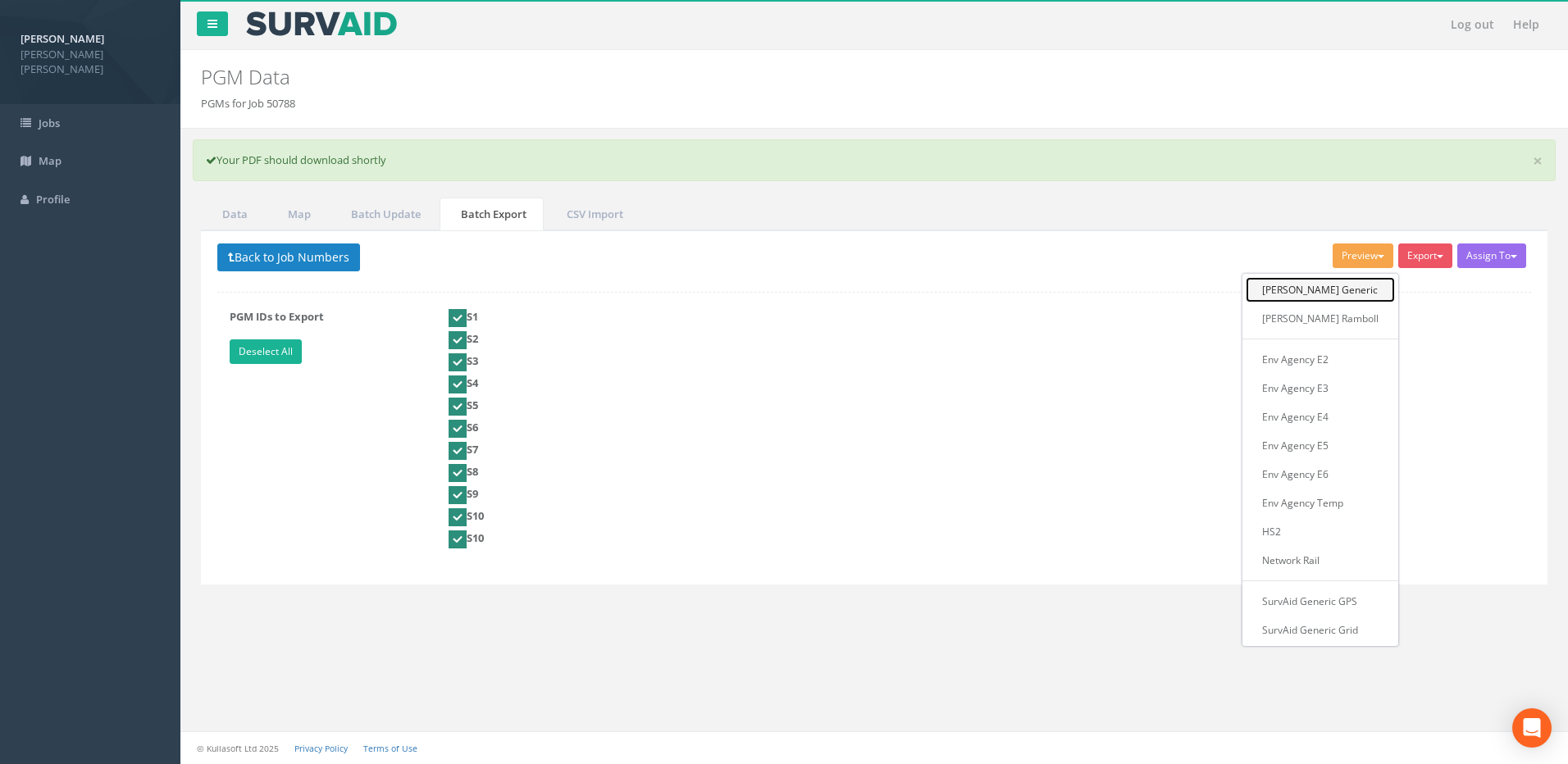
click at [1252, 296] on link "[PERSON_NAME] Generic" at bounding box center [1321, 290] width 149 height 25
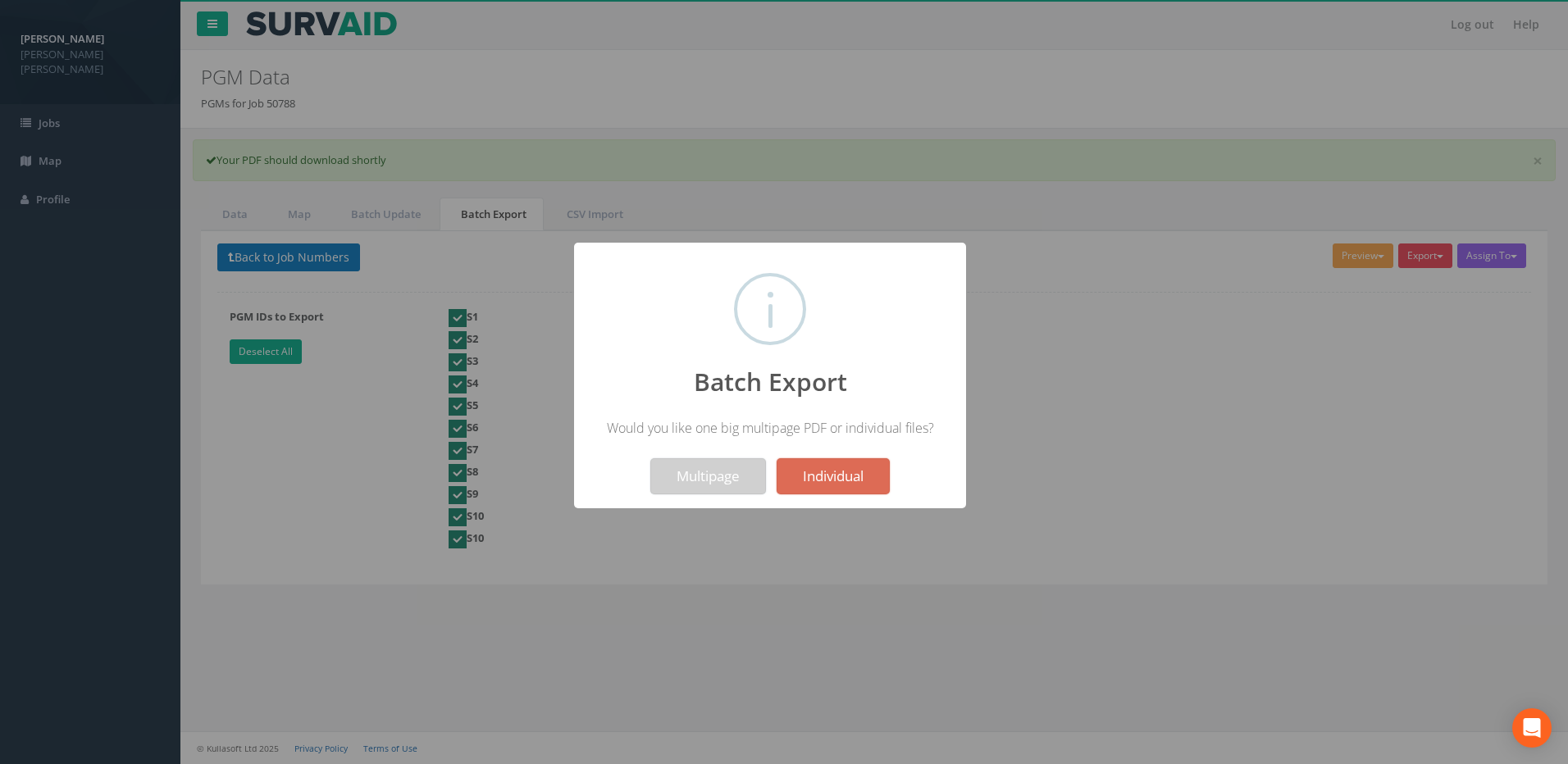
click at [682, 480] on button "Multipage" at bounding box center [708, 476] width 116 height 36
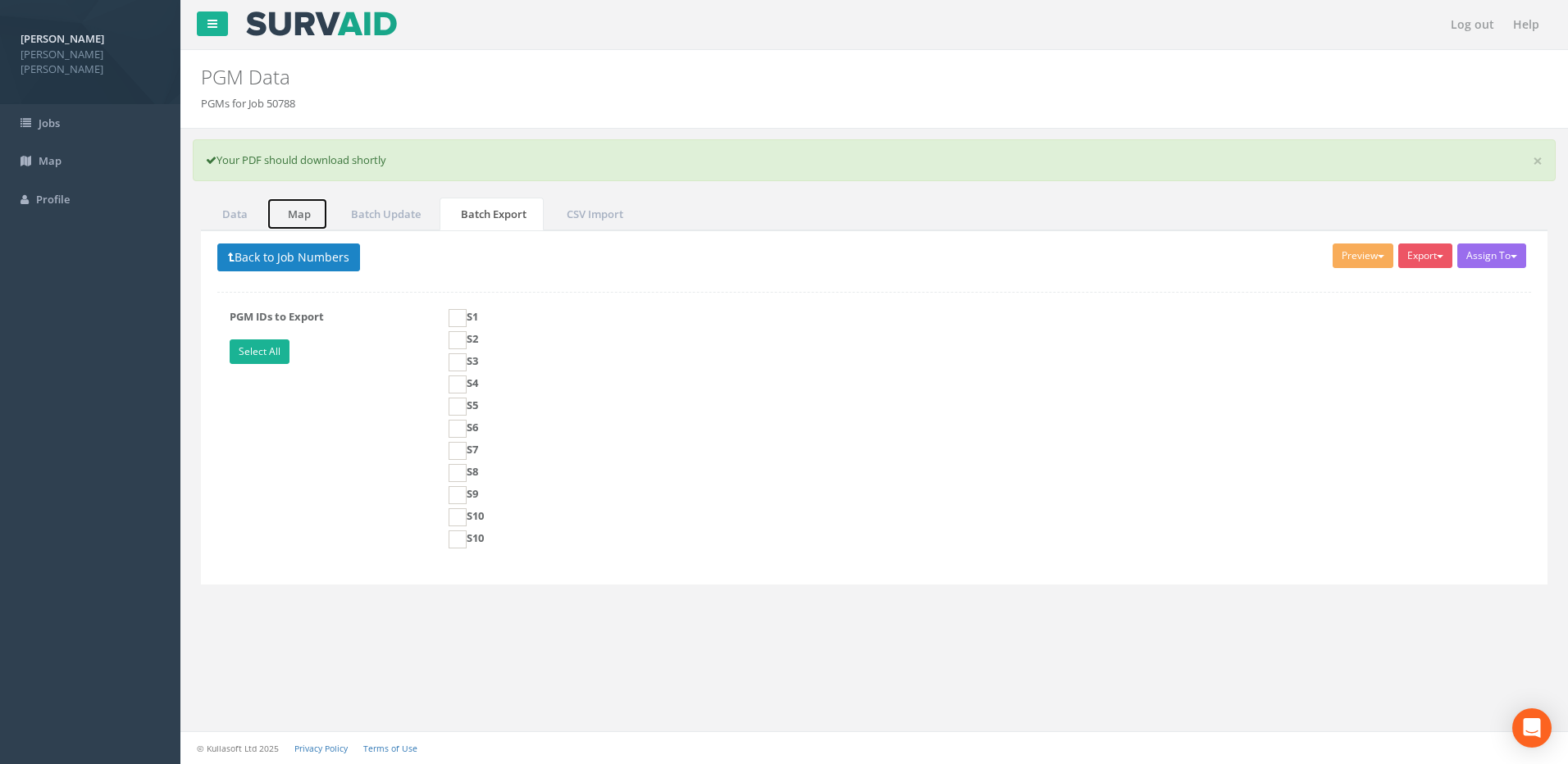
click at [304, 210] on link "Map" at bounding box center [297, 215] width 62 height 34
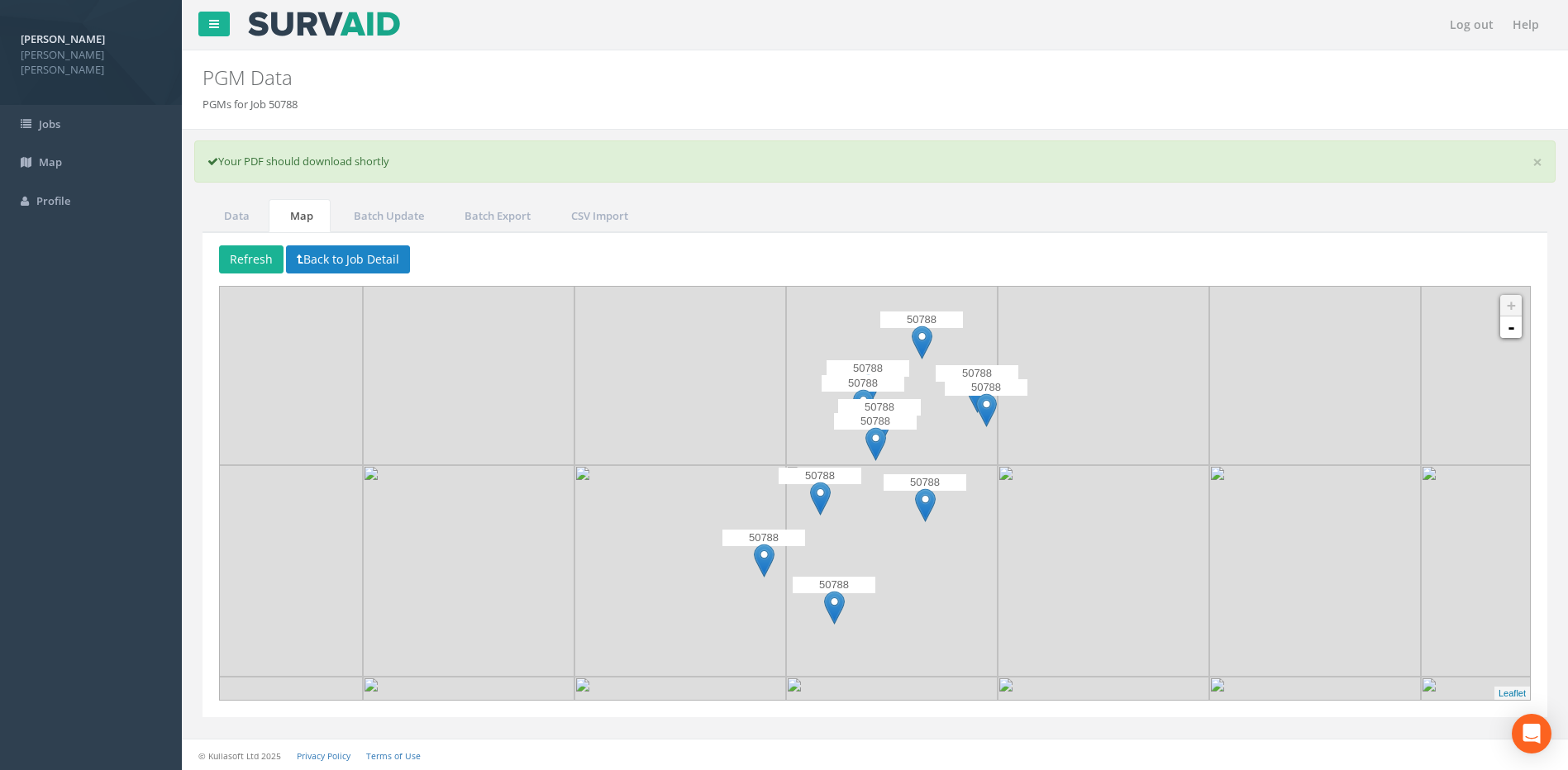
drag, startPoint x: 1251, startPoint y: 205, endPoint x: 1156, endPoint y: 258, distance: 108.8
click at [1251, 206] on ul "Data Map Batch Update Batch Export CSV Import" at bounding box center [875, 217] width 1345 height 34
